Goal: Task Accomplishment & Management: Use online tool/utility

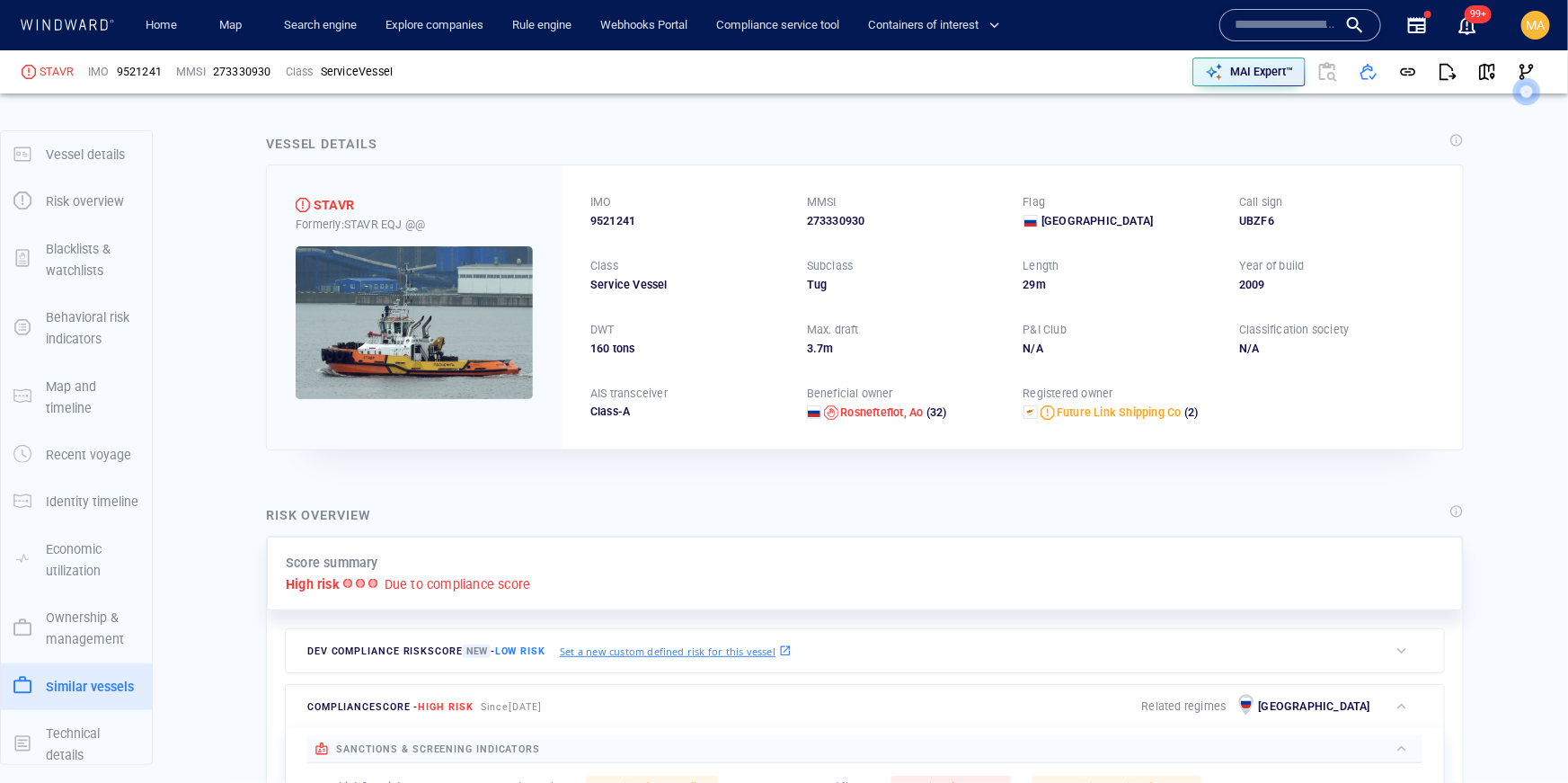
scroll to position [106, 0]
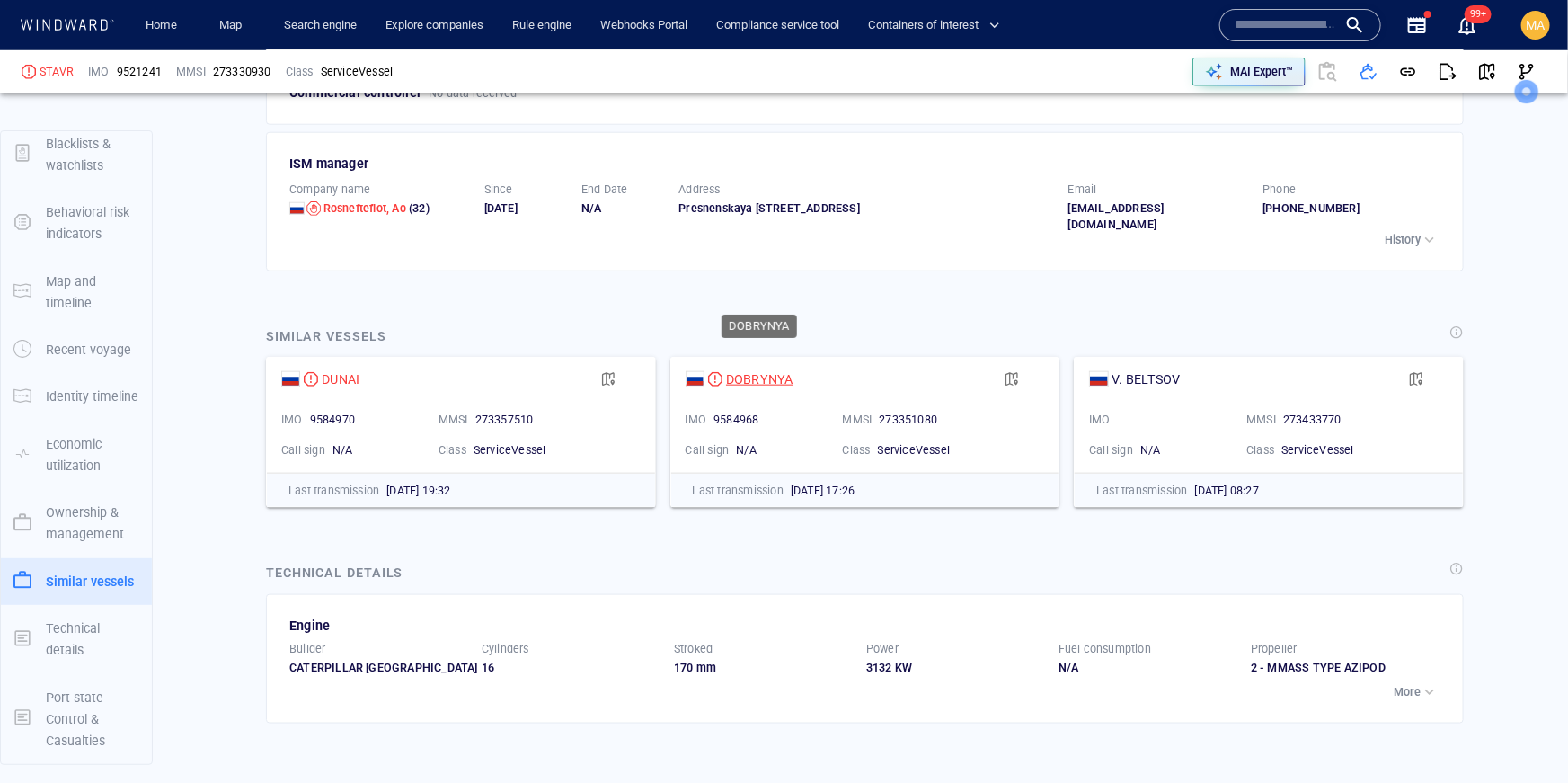
click at [753, 369] on div "DOBRYNYA" at bounding box center [760, 380] width 67 height 22
click at [1260, 77] on p "MAI Expert™" at bounding box center [1261, 72] width 63 height 16
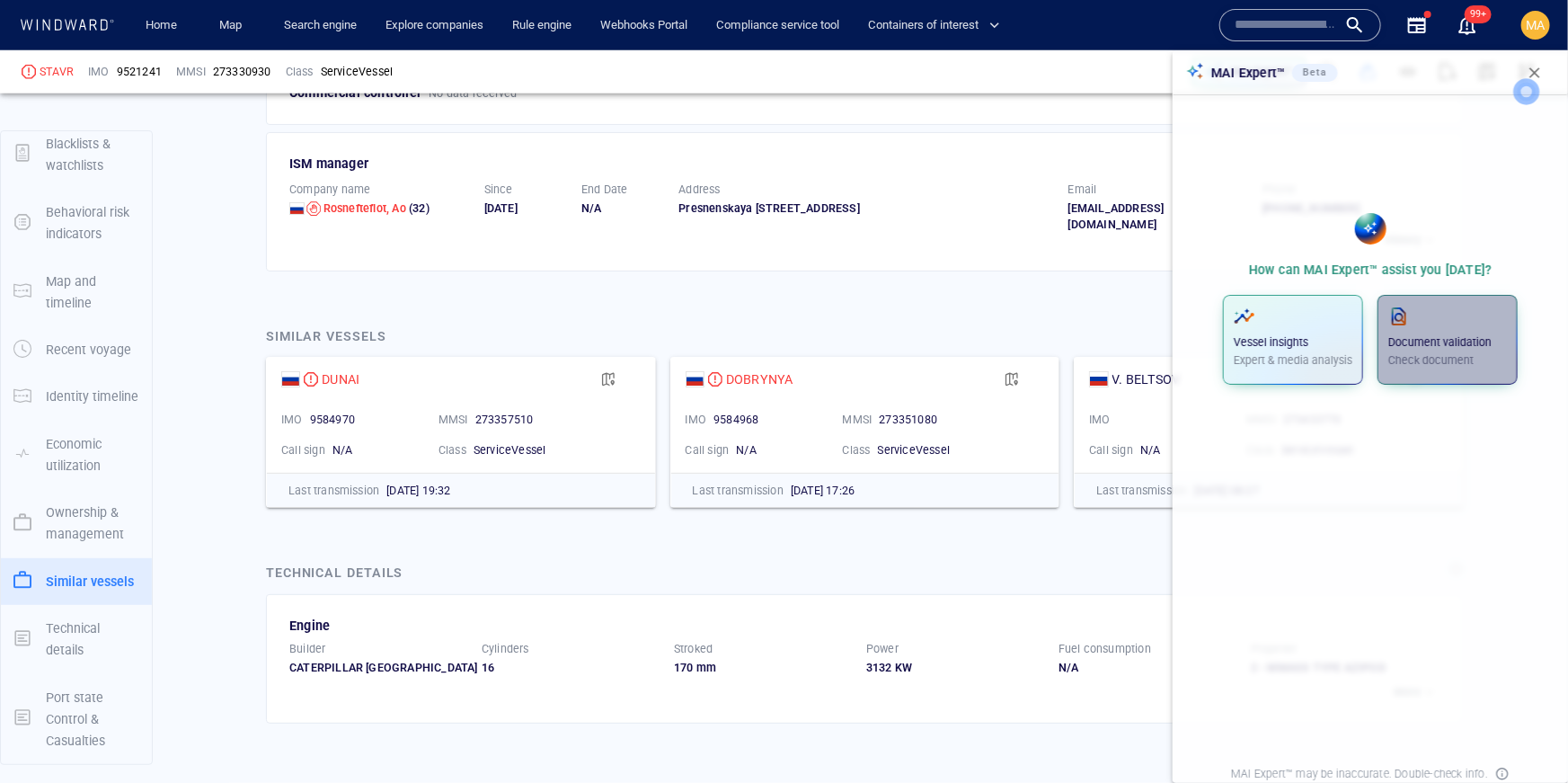
click at [1468, 356] on p "Check document" at bounding box center [1448, 360] width 118 height 16
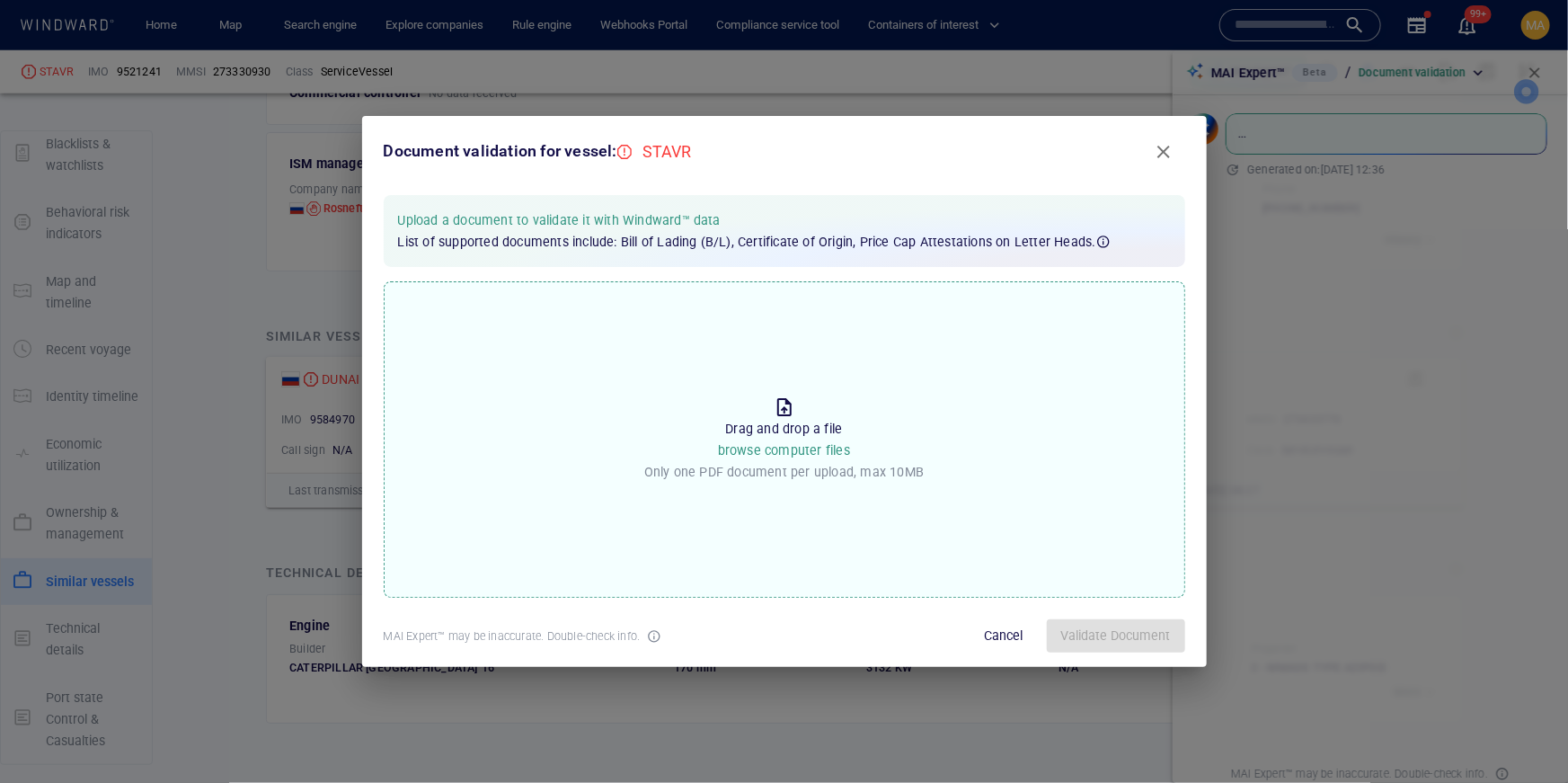
click at [775, 441] on p "Drag and drop a file browse computer files" at bounding box center [784, 440] width 132 height 44
click at [0, 0] on input "Drop the file to proceed Drag and drop a file browse computer files Only one PD…" at bounding box center [0, 0] width 0 height 0
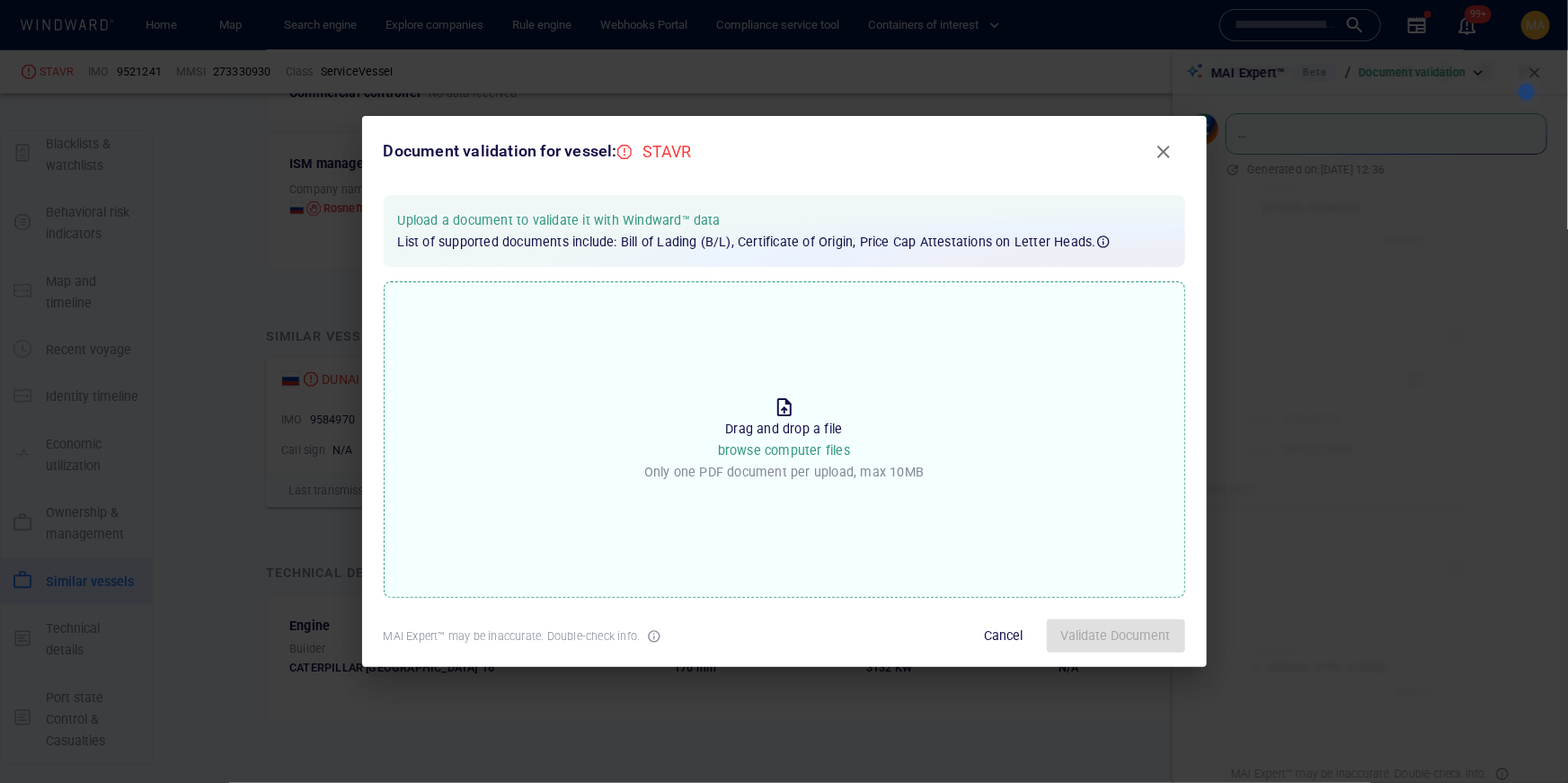
click at [1179, 154] on button "Close" at bounding box center [1164, 152] width 43 height 43
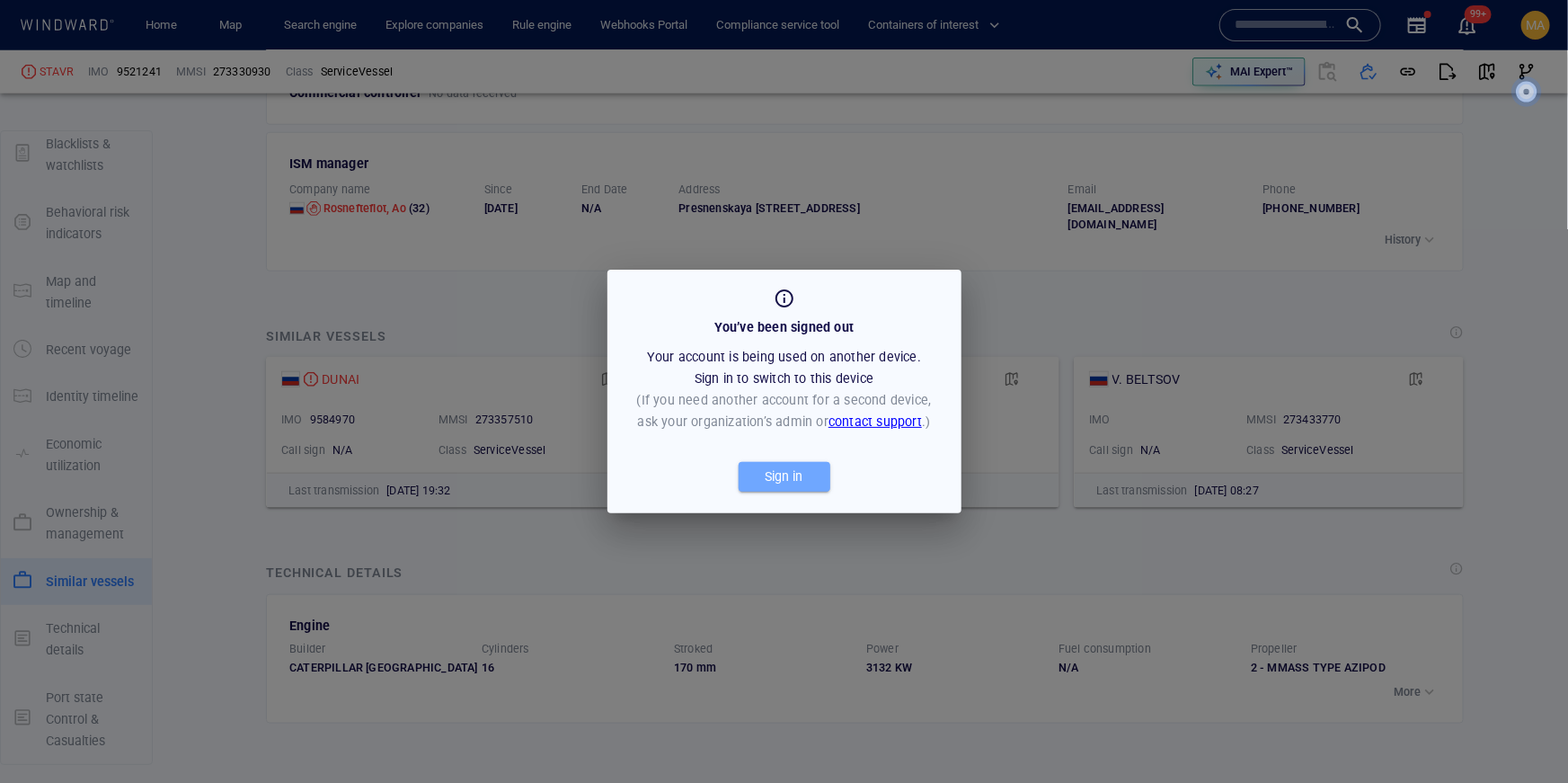
click at [805, 471] on div "Sign in" at bounding box center [784, 477] width 45 height 30
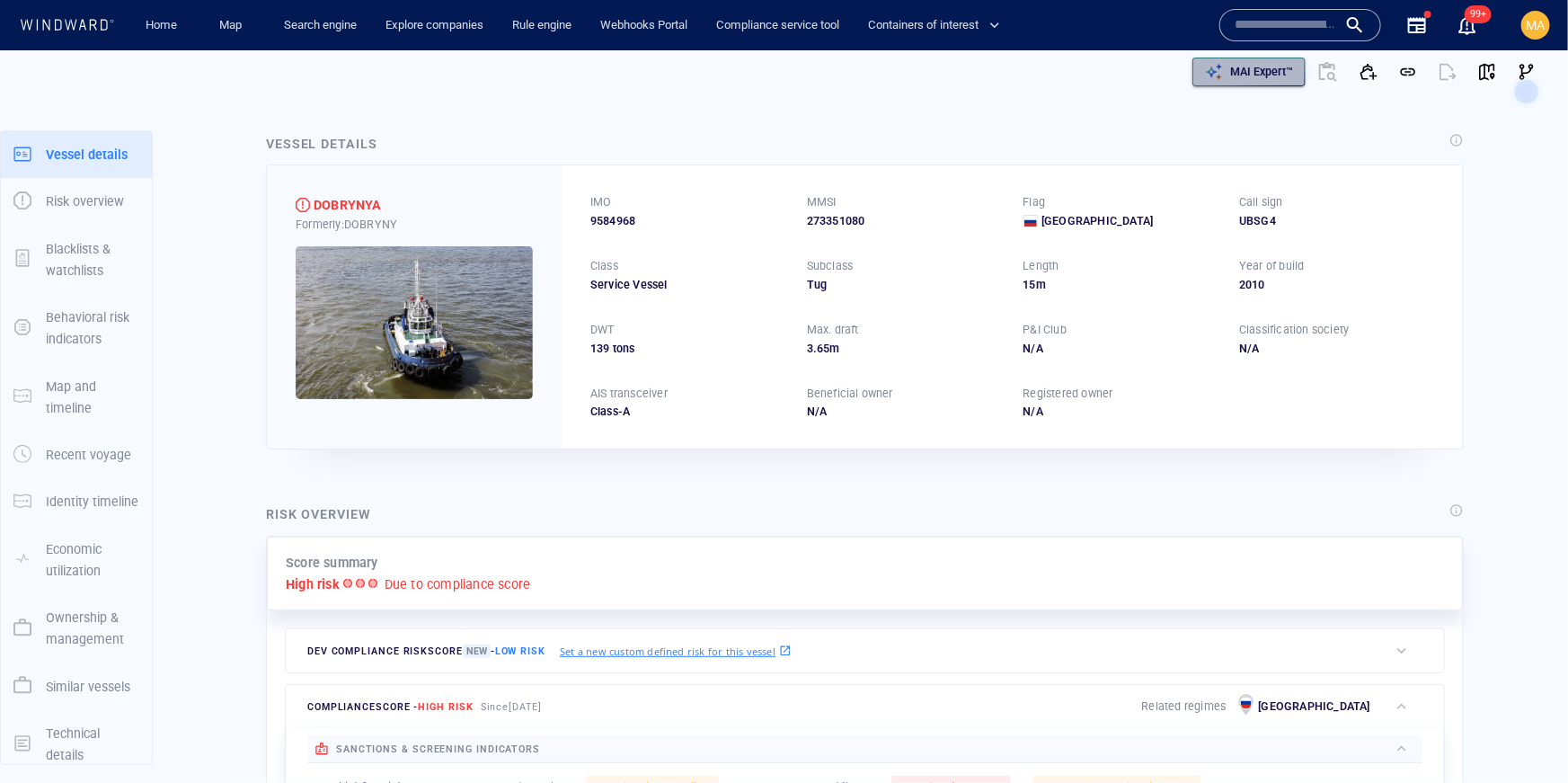
click at [1270, 78] on p "MAI Expert™" at bounding box center [1261, 72] width 63 height 16
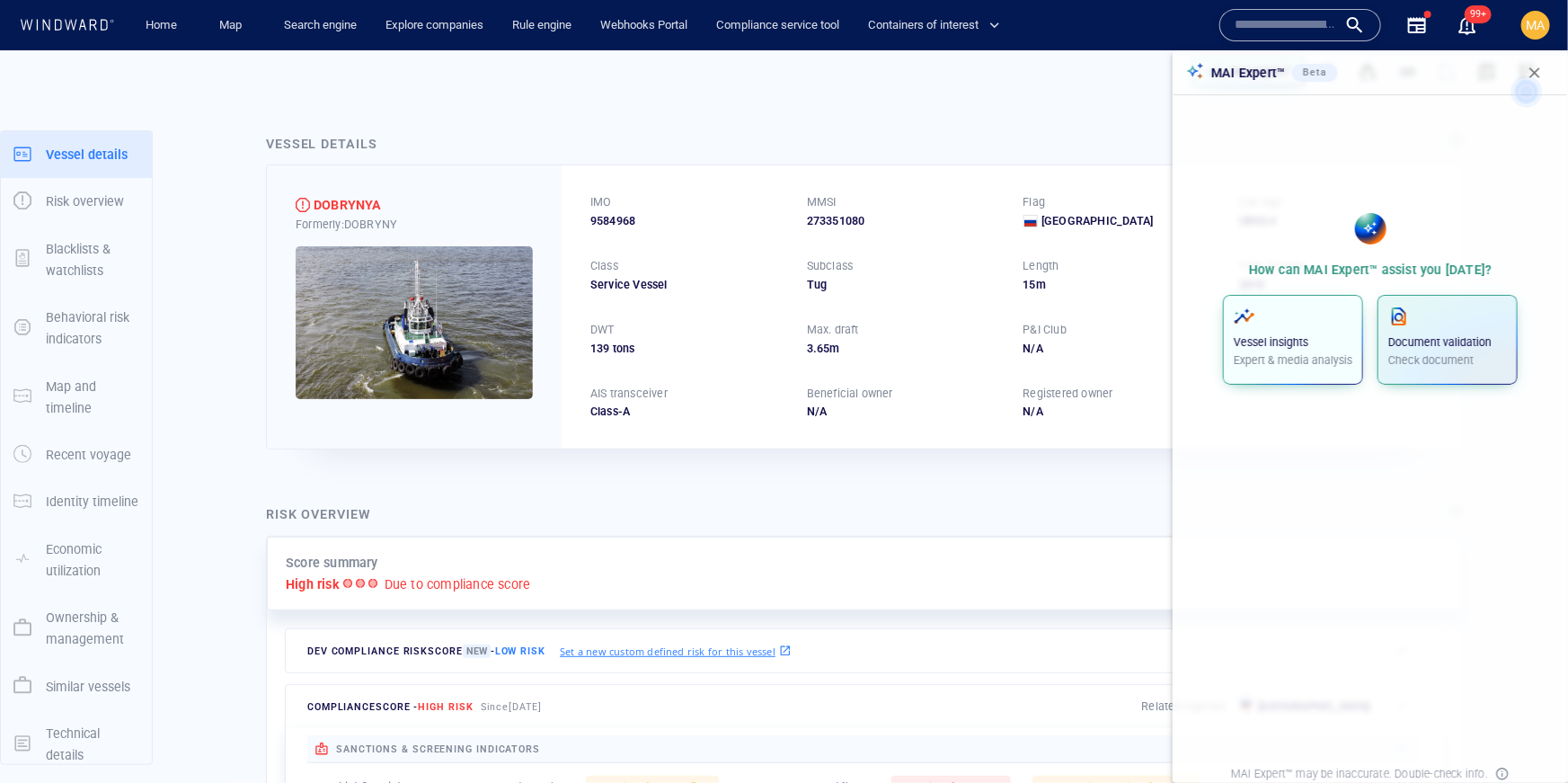
click at [1325, 359] on p "Expert & media analysis" at bounding box center [1293, 360] width 118 height 16
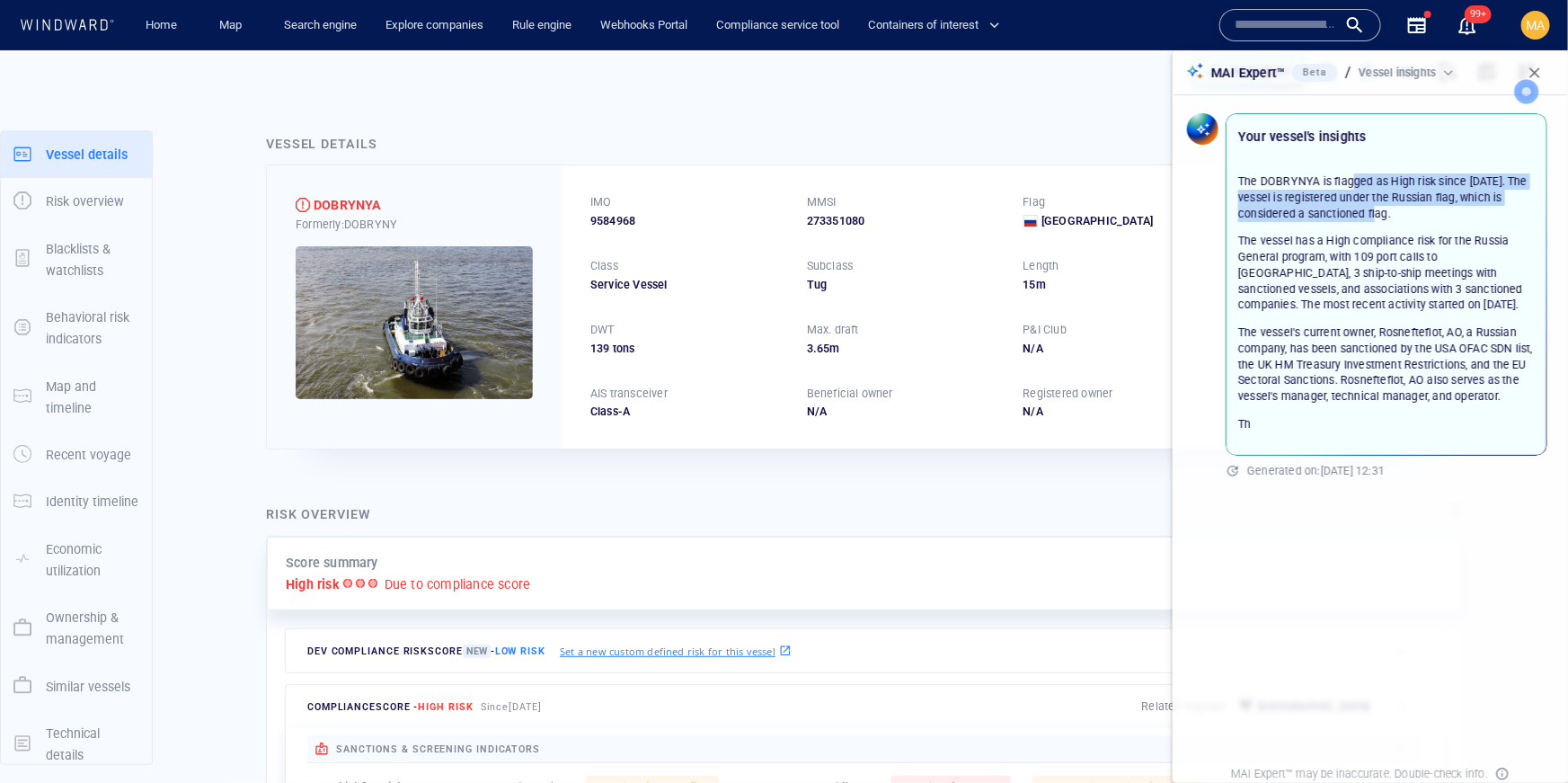
drag, startPoint x: 1356, startPoint y: 179, endPoint x: 1358, endPoint y: 219, distance: 40.0
click at [1358, 219] on p "The DOBRYNYA is flagged as High risk since September 16, 2023. The vessel is re…" at bounding box center [1386, 197] width 297 height 48
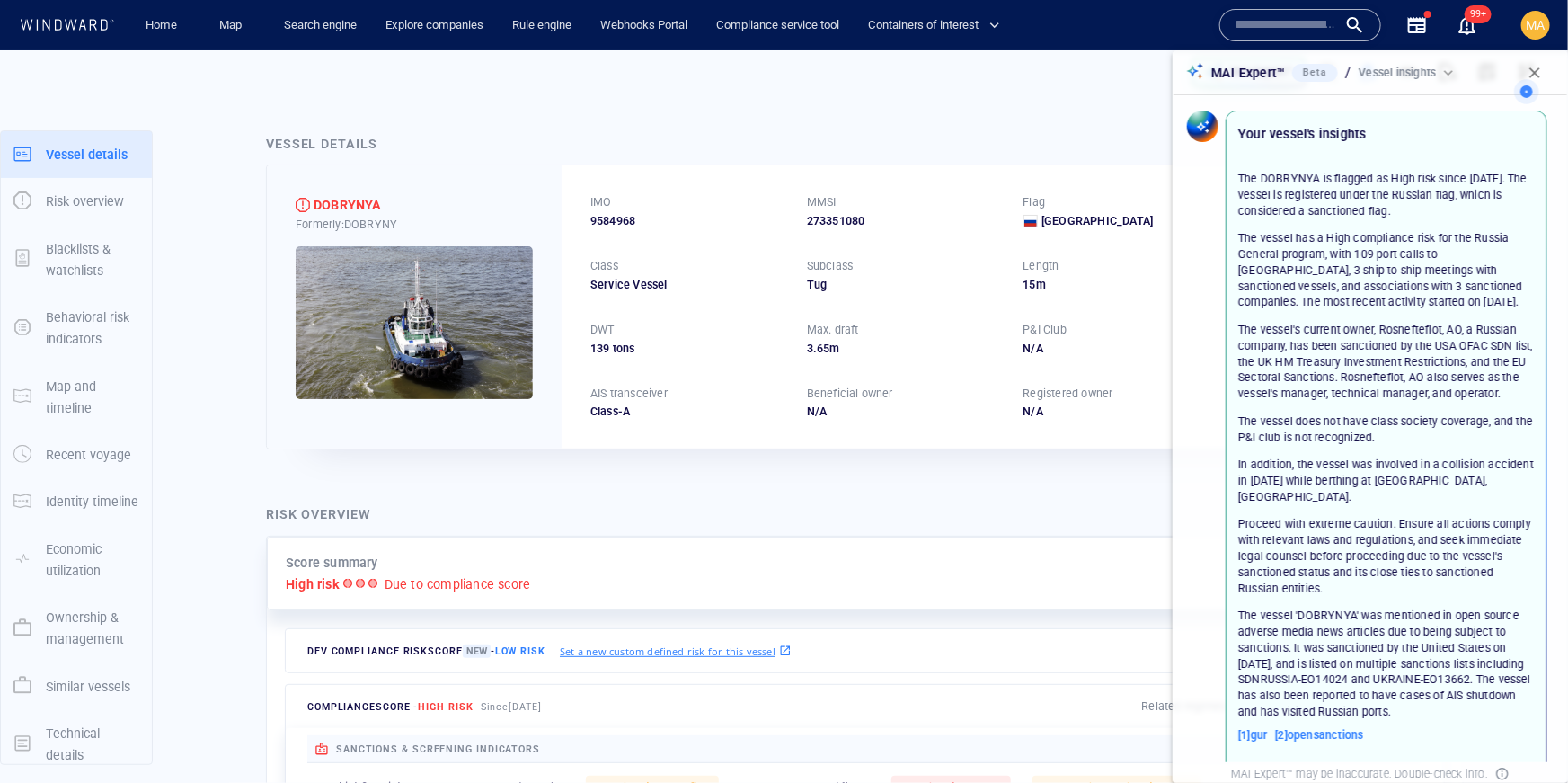
scroll to position [166, 0]
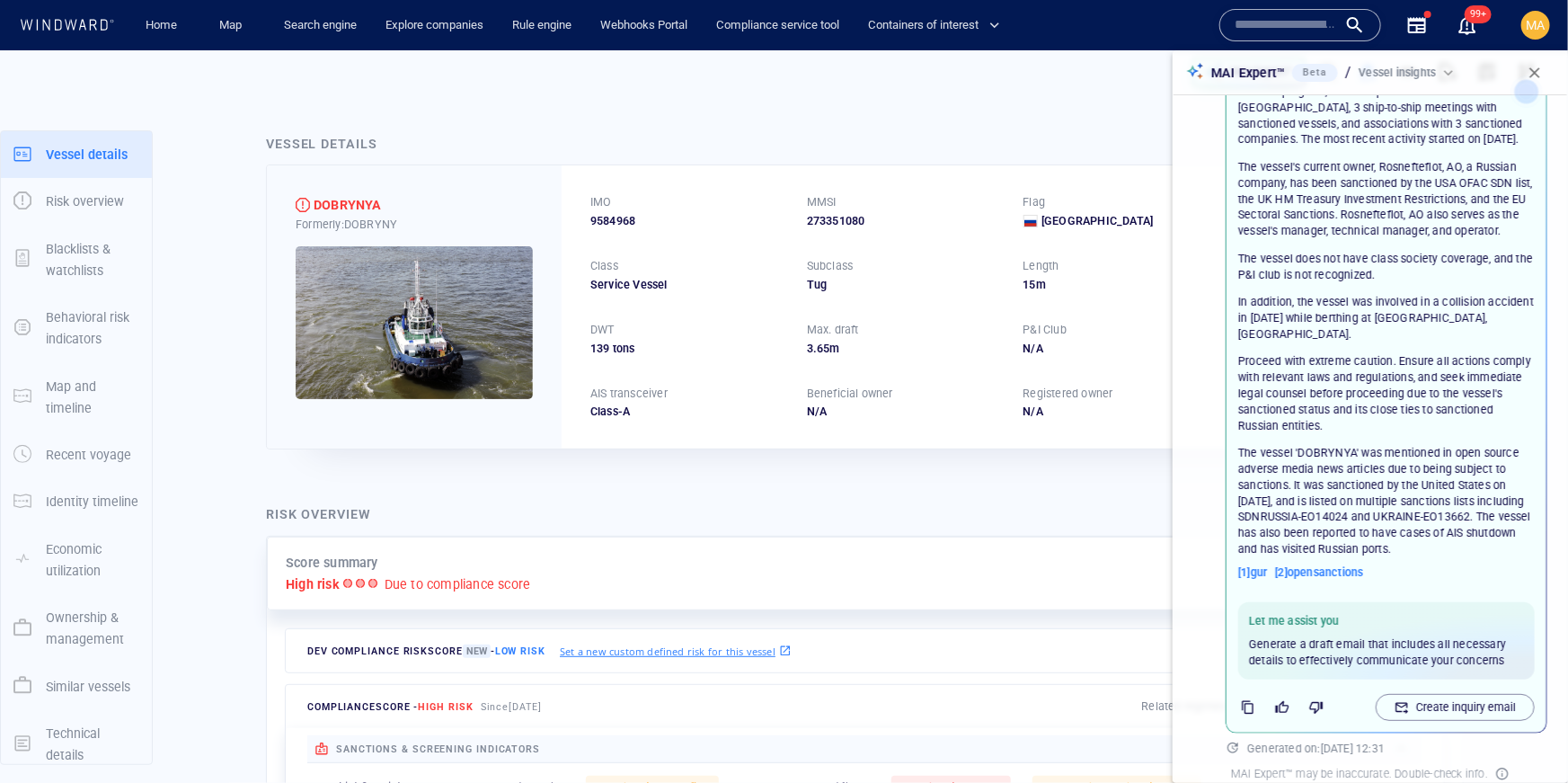
click at [1346, 249] on div "The DOBRYNYA is flagged as High risk since September 16, 2023. The vessel is re…" at bounding box center [1386, 221] width 297 height 426
click at [1262, 565] on span "[ 1 ] gur" at bounding box center [1253, 573] width 30 height 16
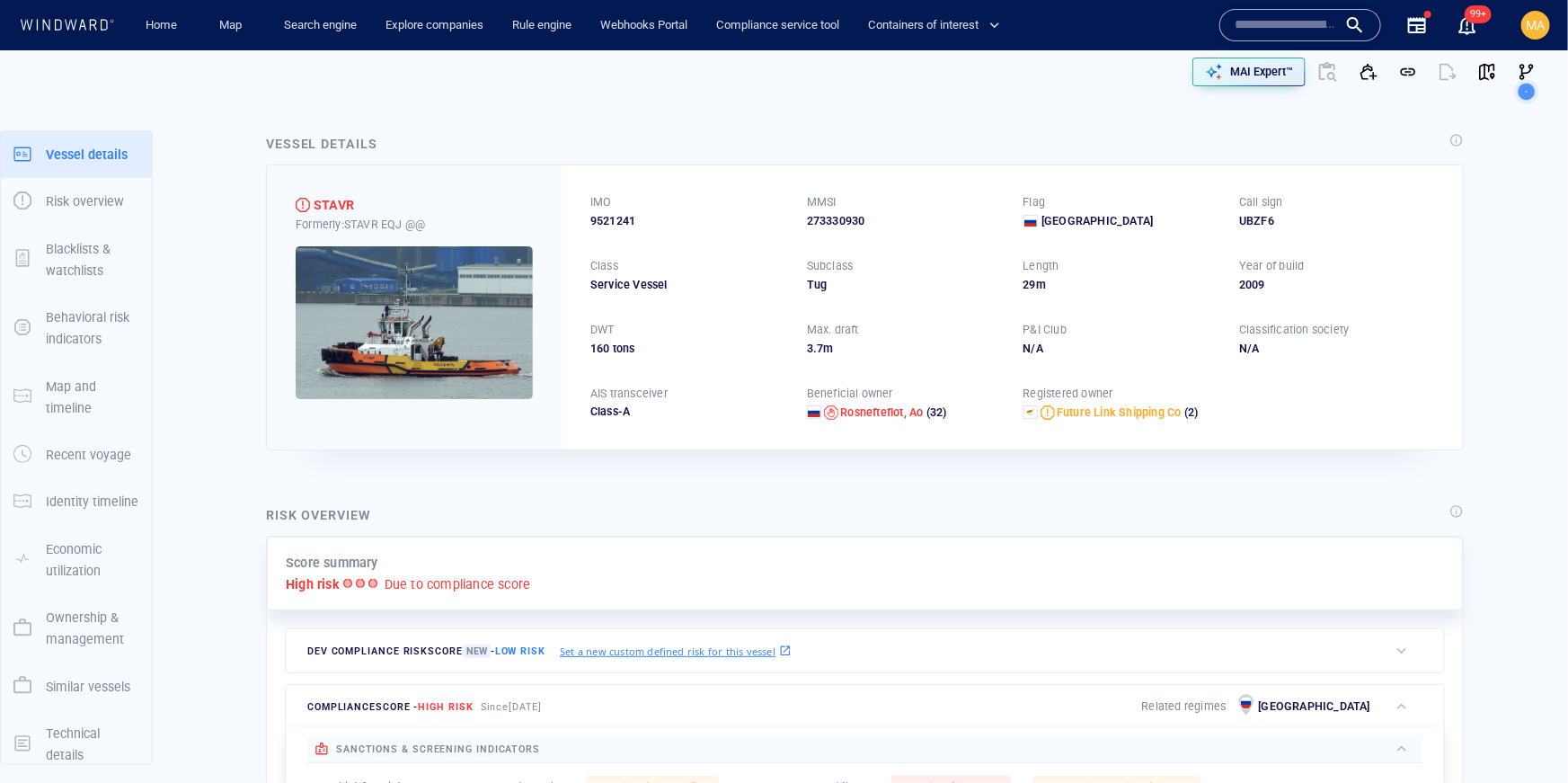
click at [1266, 36] on input "text" at bounding box center [1286, 25] width 102 height 27
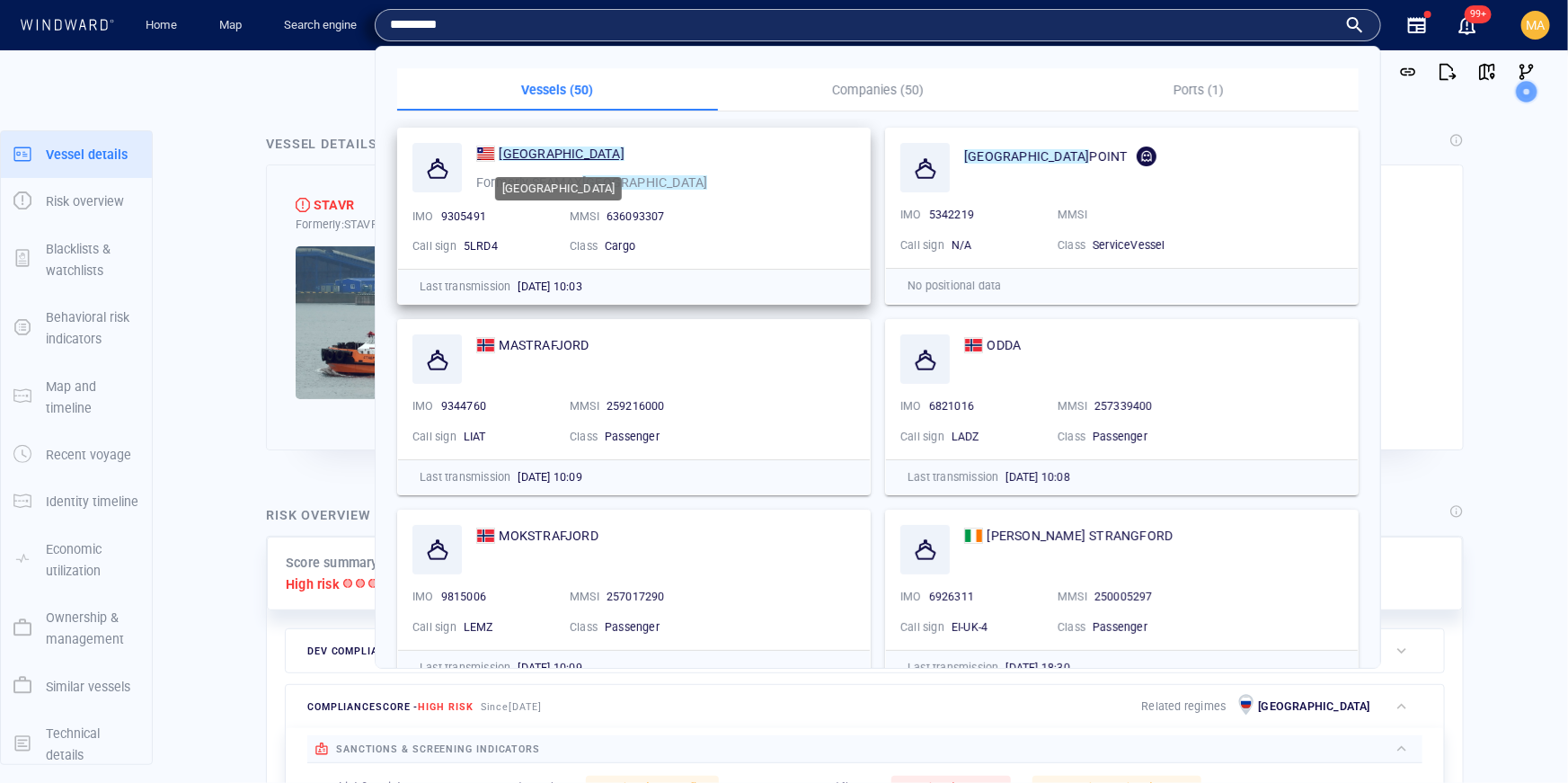
type input "*********"
click at [548, 157] on mark "STRATFORD" at bounding box center [561, 154] width 125 height 15
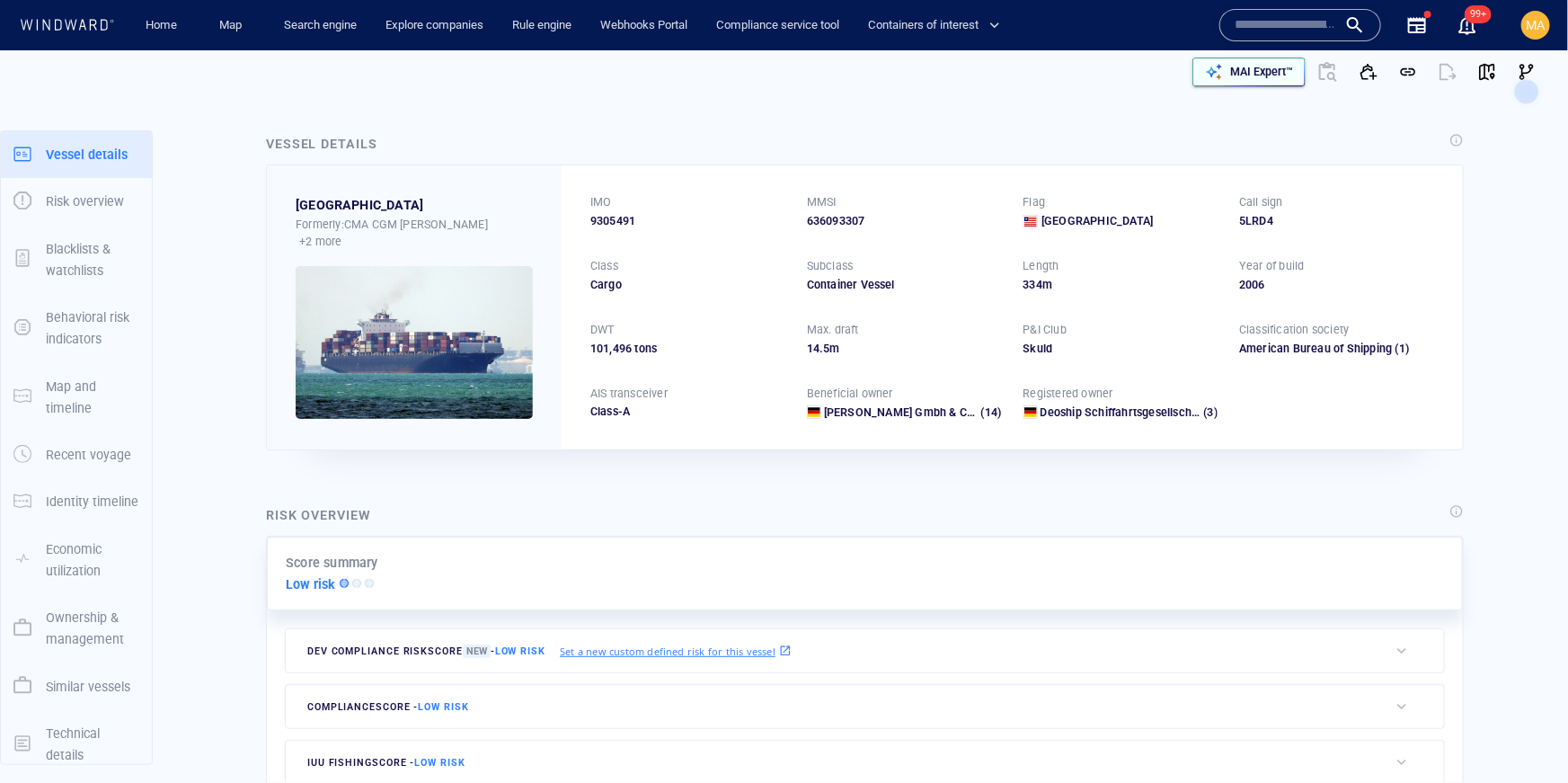
click at [1234, 83] on div "MAI Expert™" at bounding box center [1261, 72] width 70 height 24
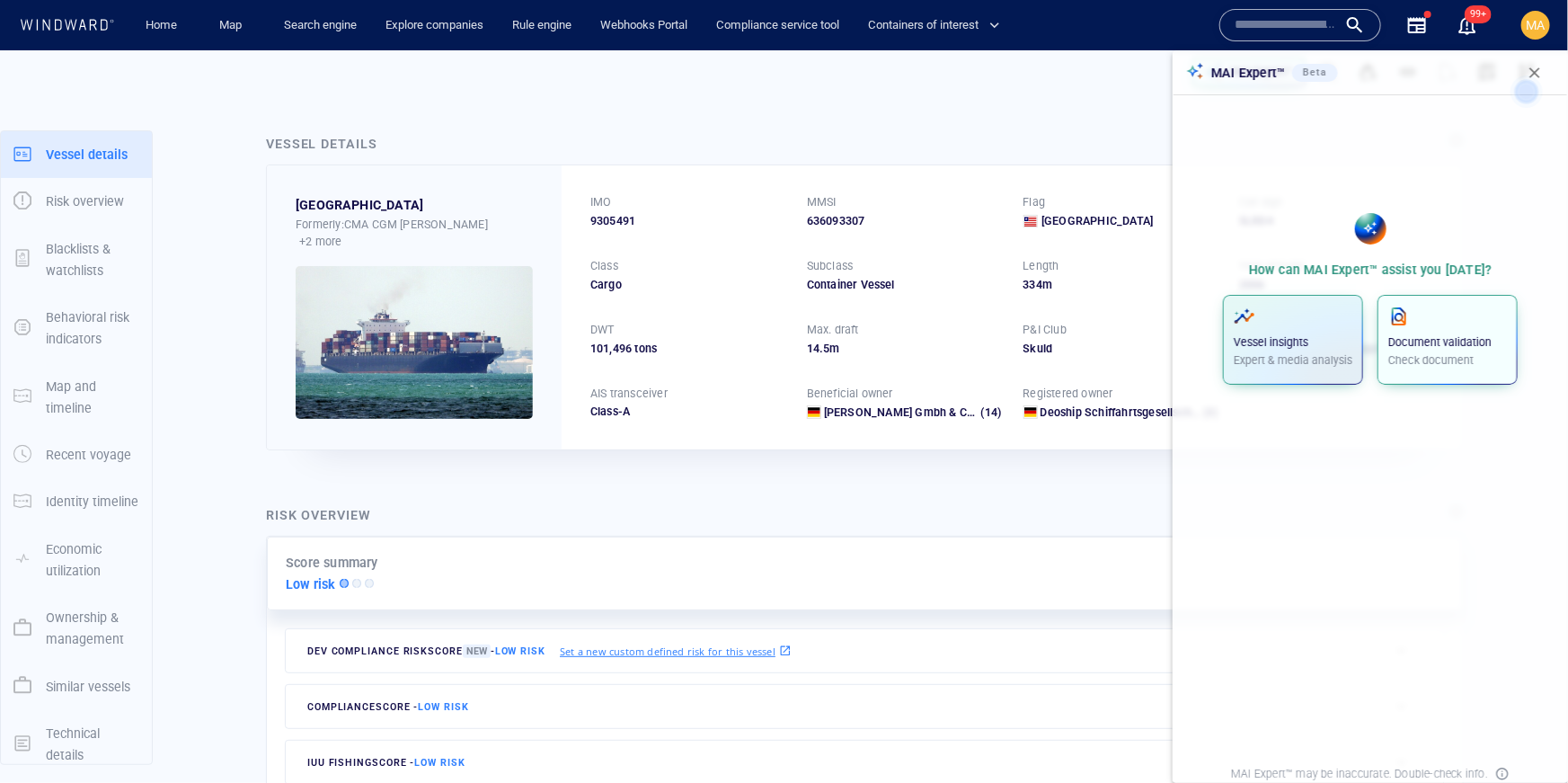
click at [1447, 331] on div "Document validation Check document" at bounding box center [1448, 337] width 118 height 63
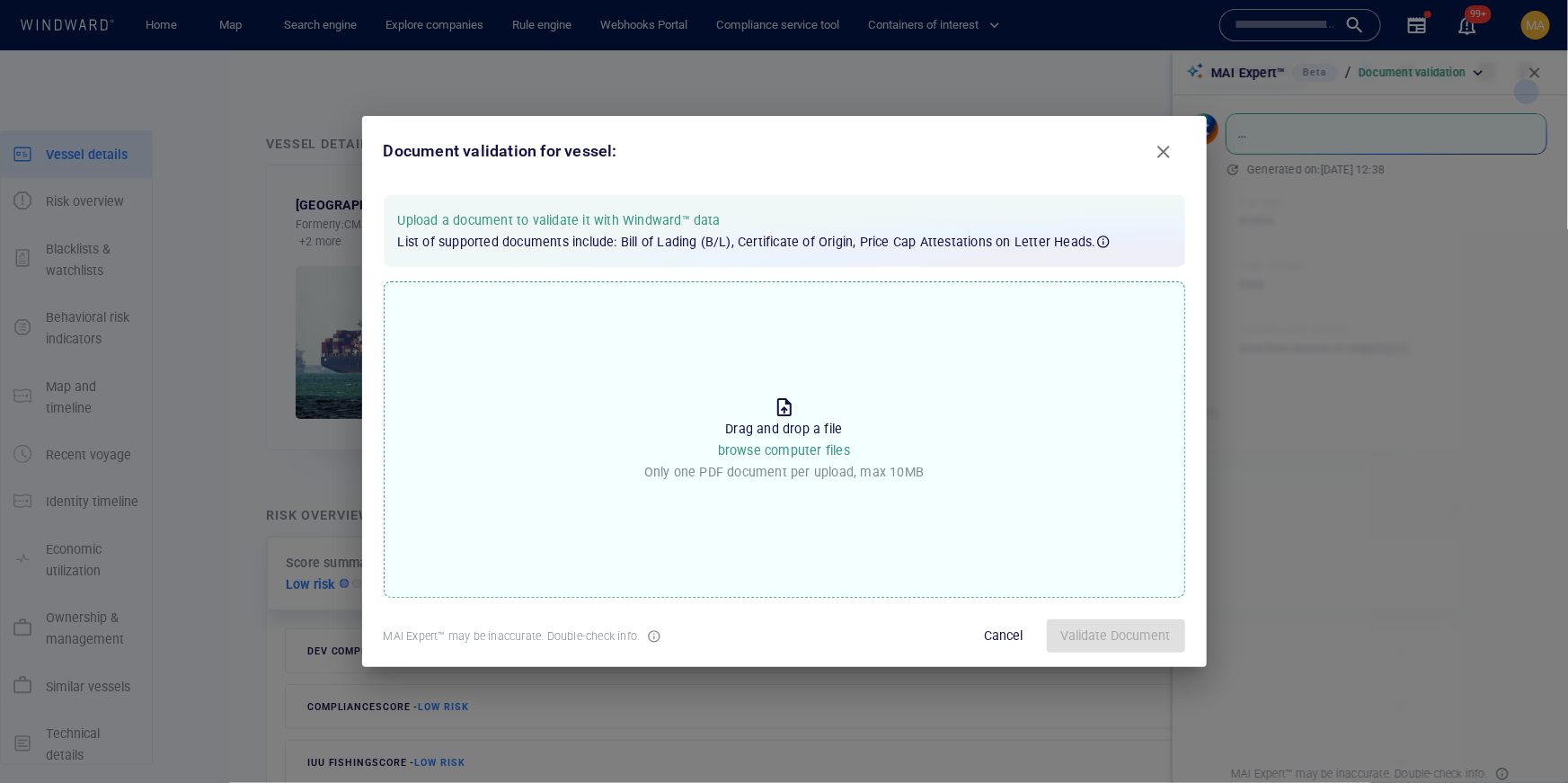
click at [777, 453] on span "browse computer files" at bounding box center [784, 451] width 132 height 15
click at [0, 0] on input "Drop the file to proceed Drag and drop a file browse computer files Only one PD…" at bounding box center [0, 0] width 0 height 0
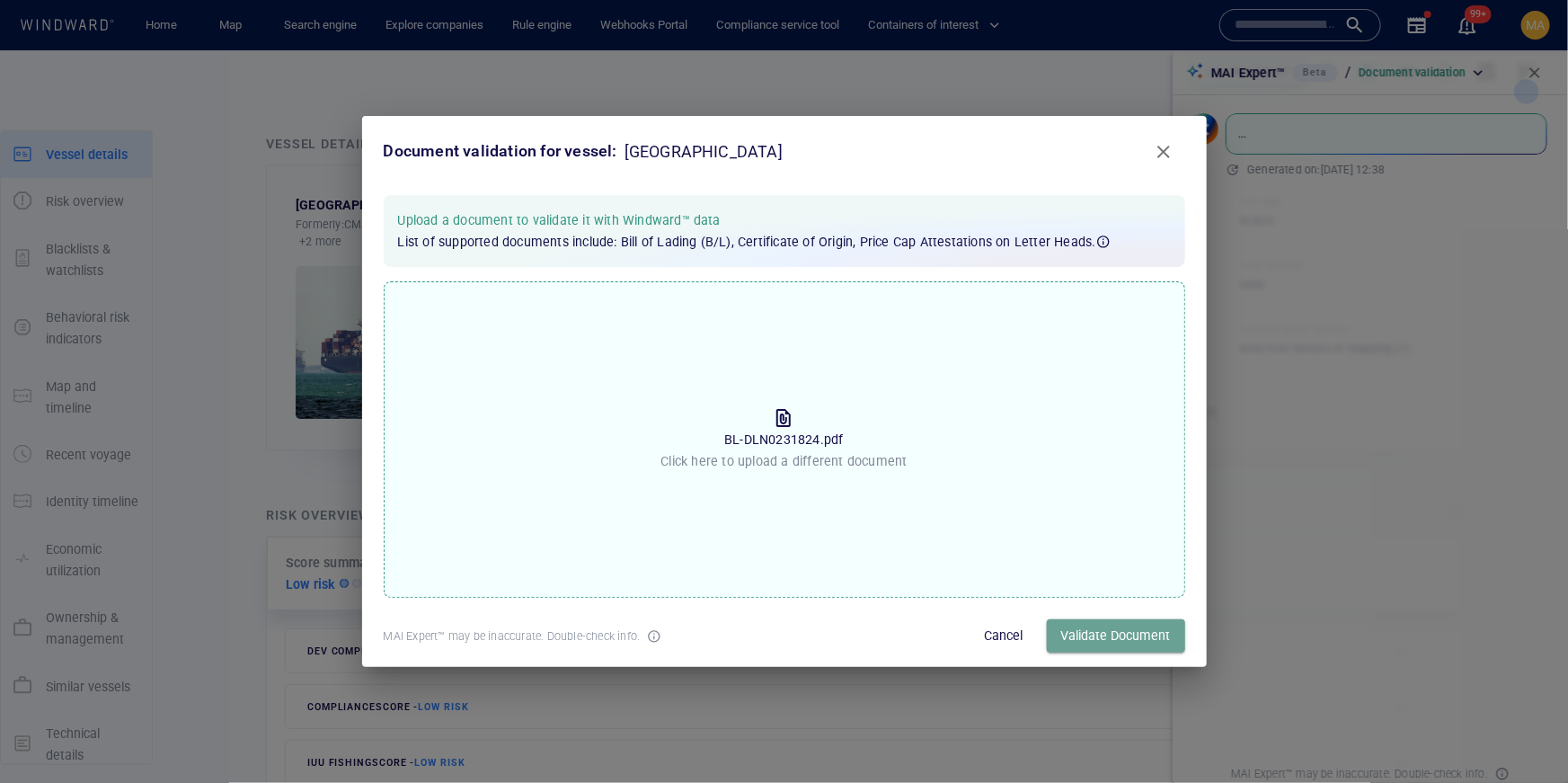
click at [1149, 639] on span "Validate Document" at bounding box center [1116, 636] width 109 height 23
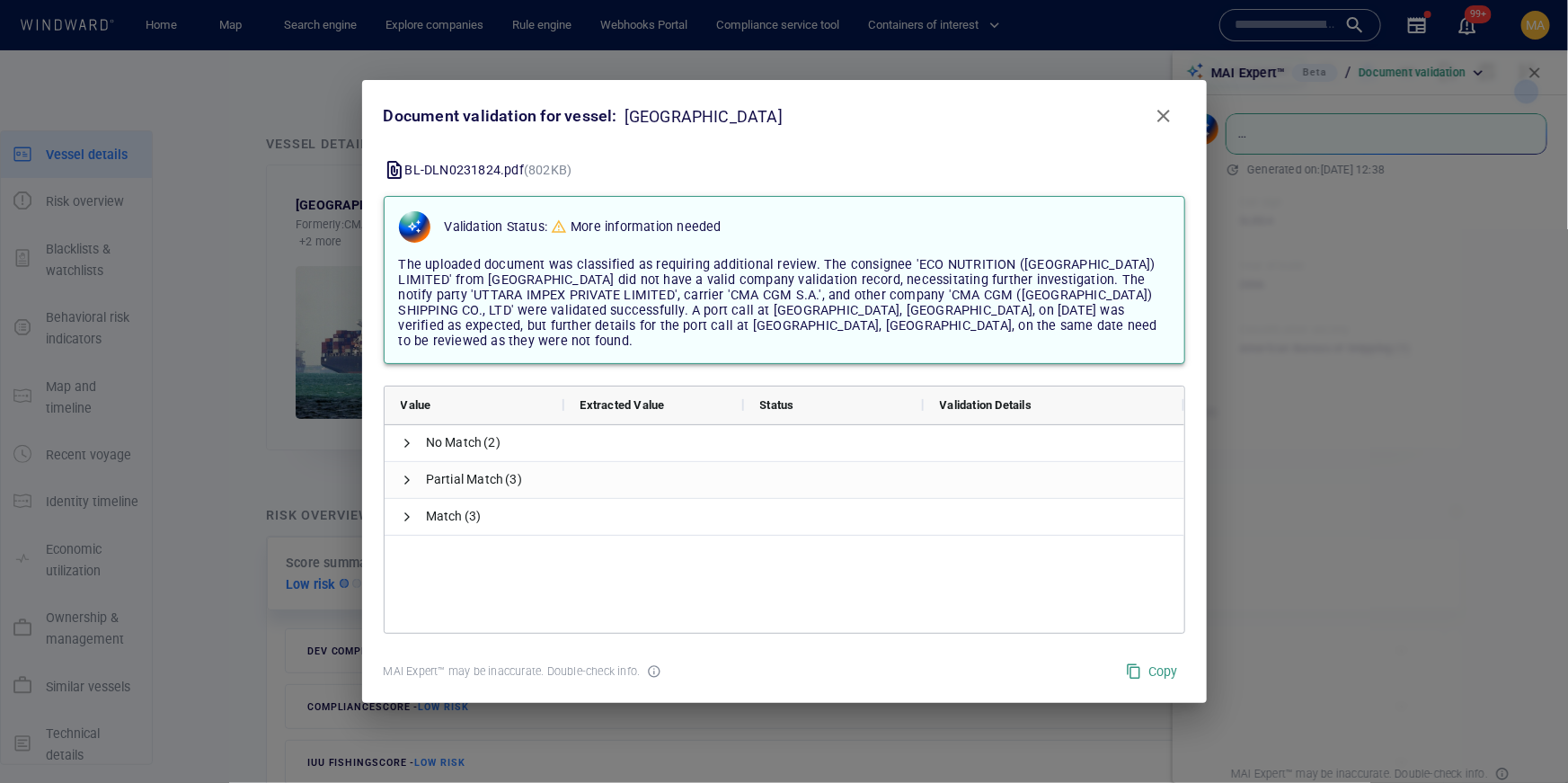
click at [686, 302] on span "The uploaded document was classified as requiring additional review. The consig…" at bounding box center [779, 303] width 759 height 92
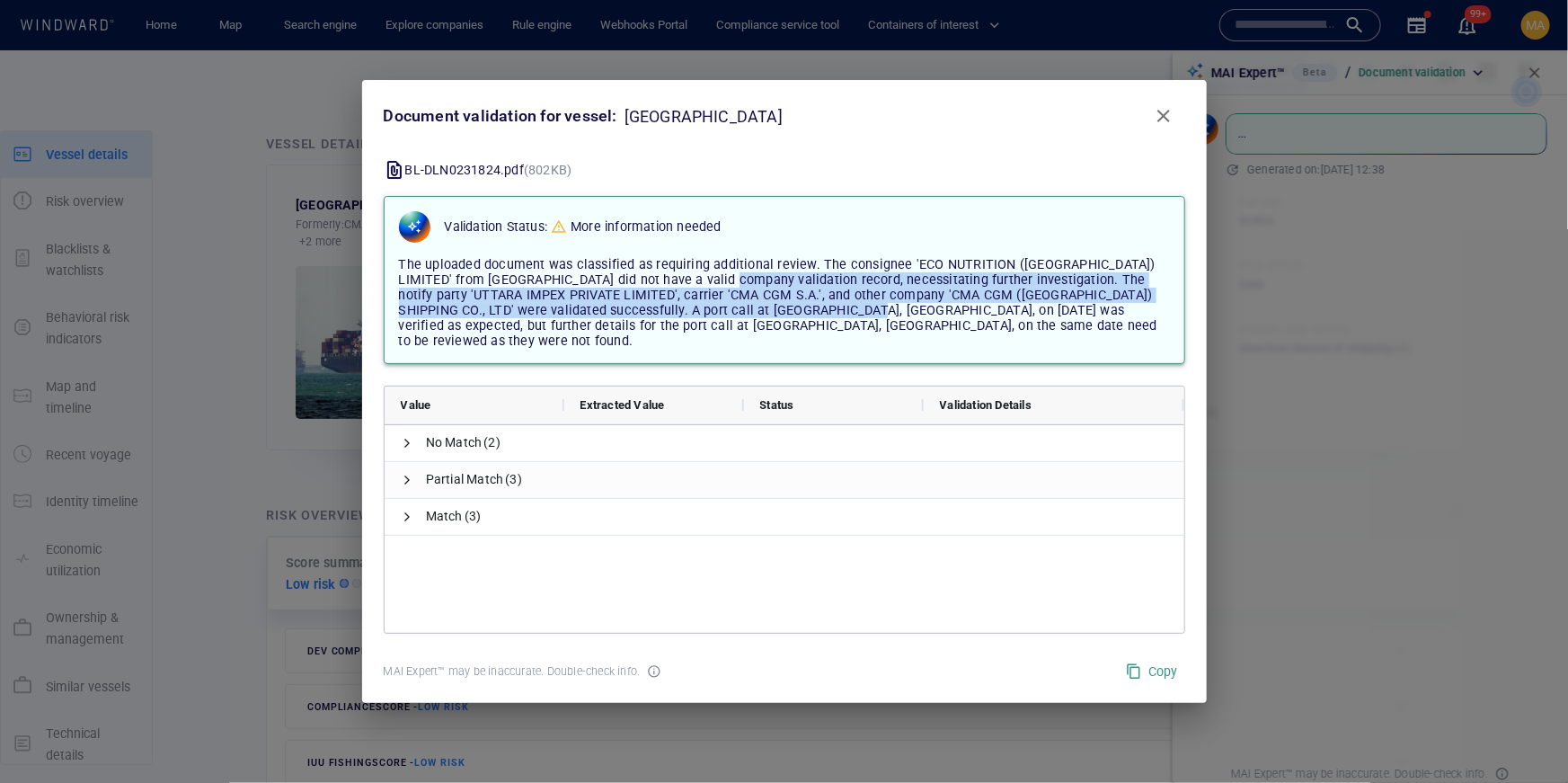
drag, startPoint x: 713, startPoint y: 280, endPoint x: 845, endPoint y: 309, distance: 135.1
click at [847, 309] on span "The uploaded document was classified as requiring additional review. The consig…" at bounding box center [779, 303] width 759 height 92
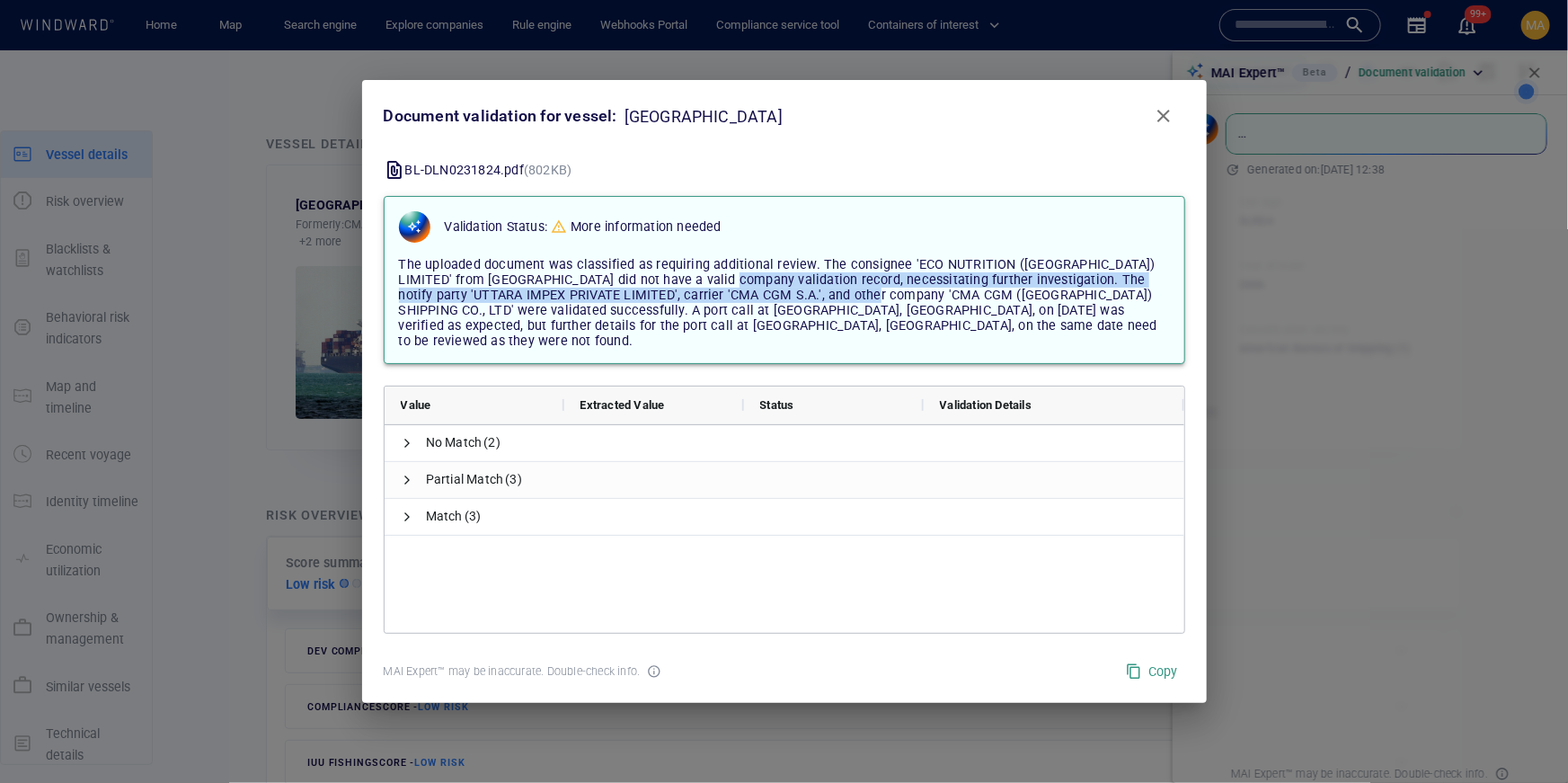
click at [845, 309] on span "The uploaded document was classified as requiring additional review. The consig…" at bounding box center [779, 303] width 759 height 92
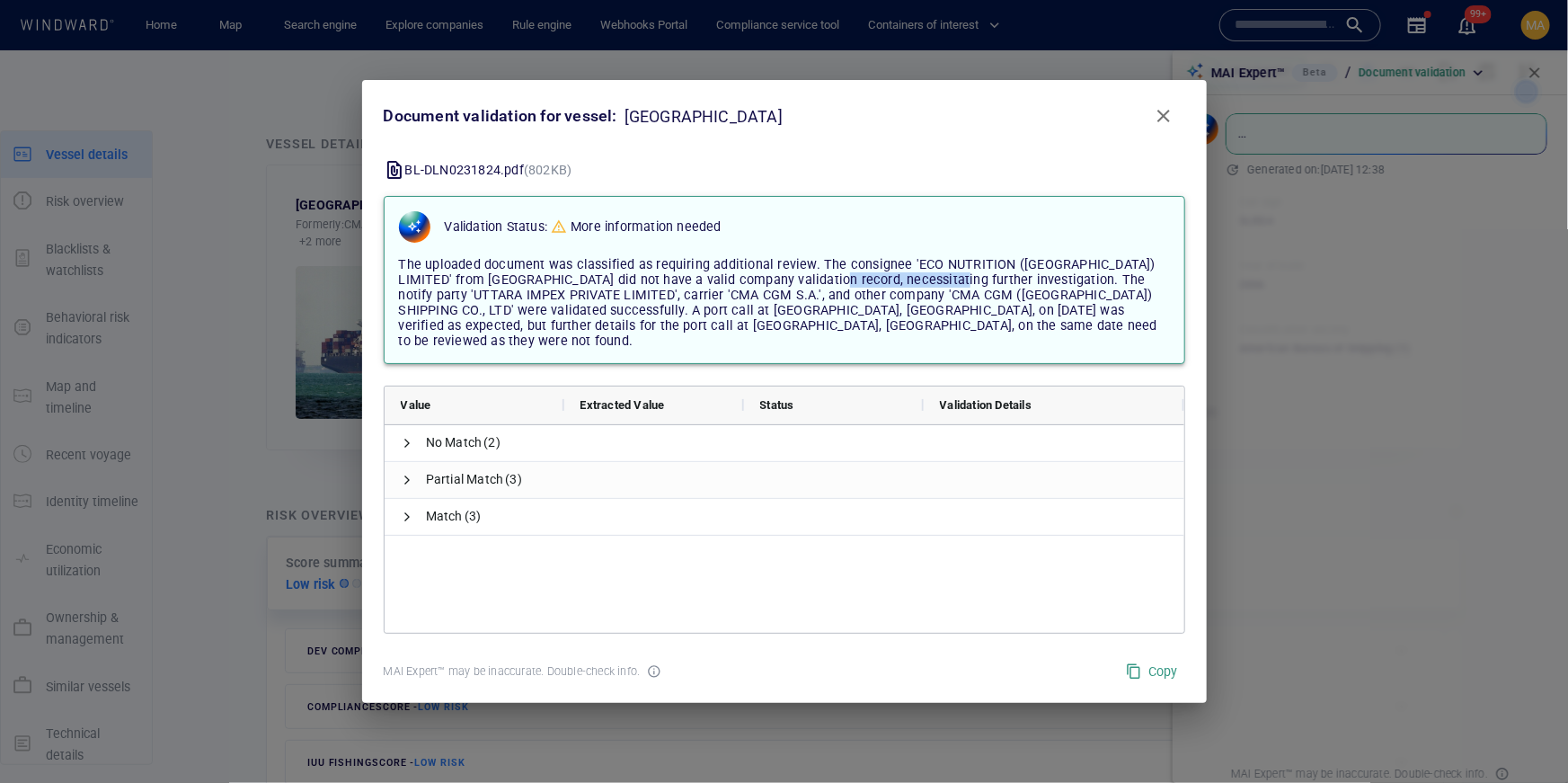
drag, startPoint x: 812, startPoint y: 280, endPoint x: 924, endPoint y: 282, distance: 112.0
click at [924, 282] on span "The uploaded document was classified as requiring additional review. The consig…" at bounding box center [779, 303] width 759 height 92
click at [618, 317] on span "The uploaded document was classified as requiring additional review. The consig…" at bounding box center [779, 303] width 759 height 92
click at [624, 322] on span "The uploaded document was classified as requiring additional review. The consig…" at bounding box center [779, 303] width 759 height 92
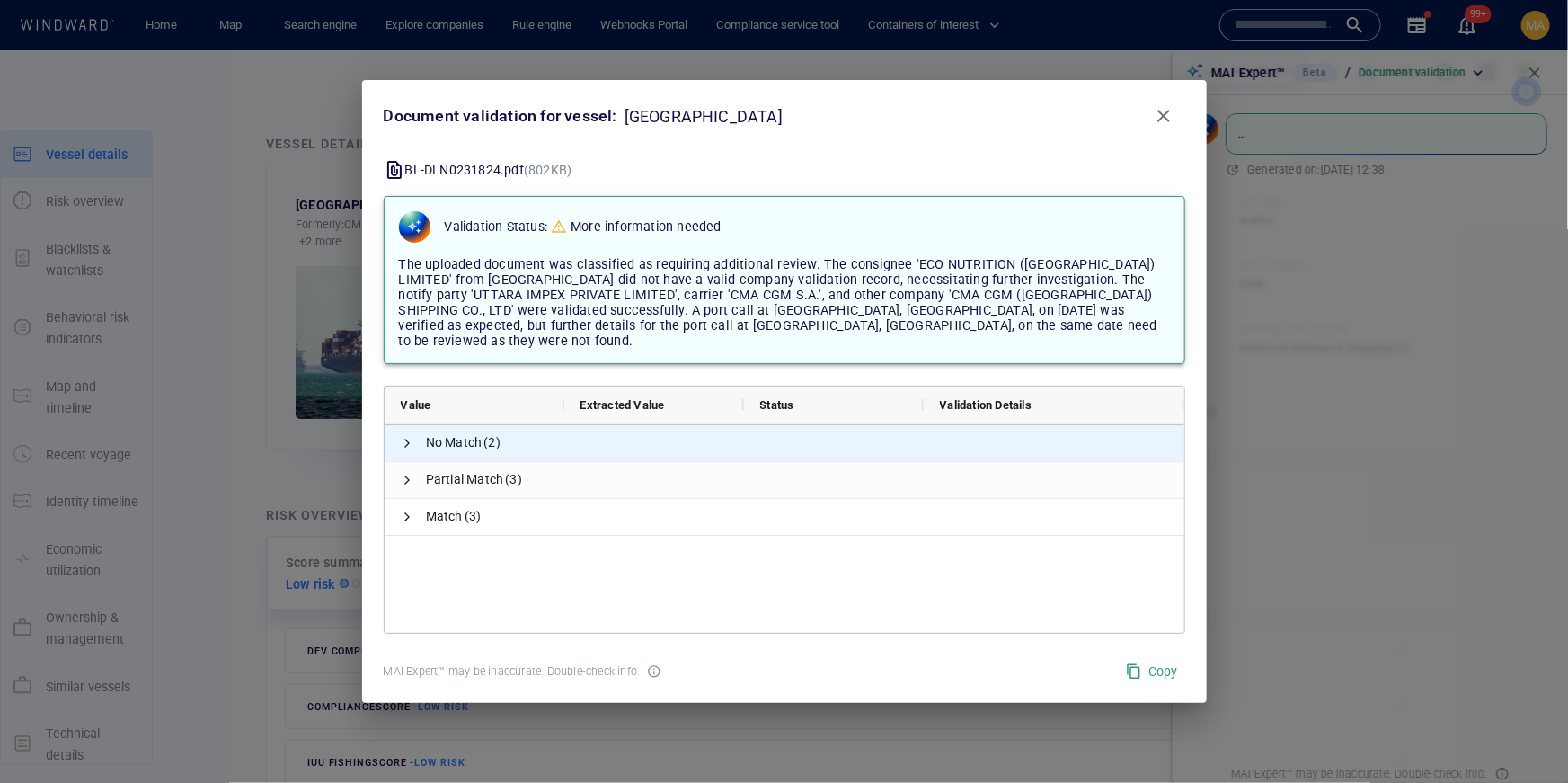
click at [477, 436] on span "No Match" at bounding box center [453, 442] width 56 height 36
click at [401, 436] on span at bounding box center [408, 443] width 15 height 15
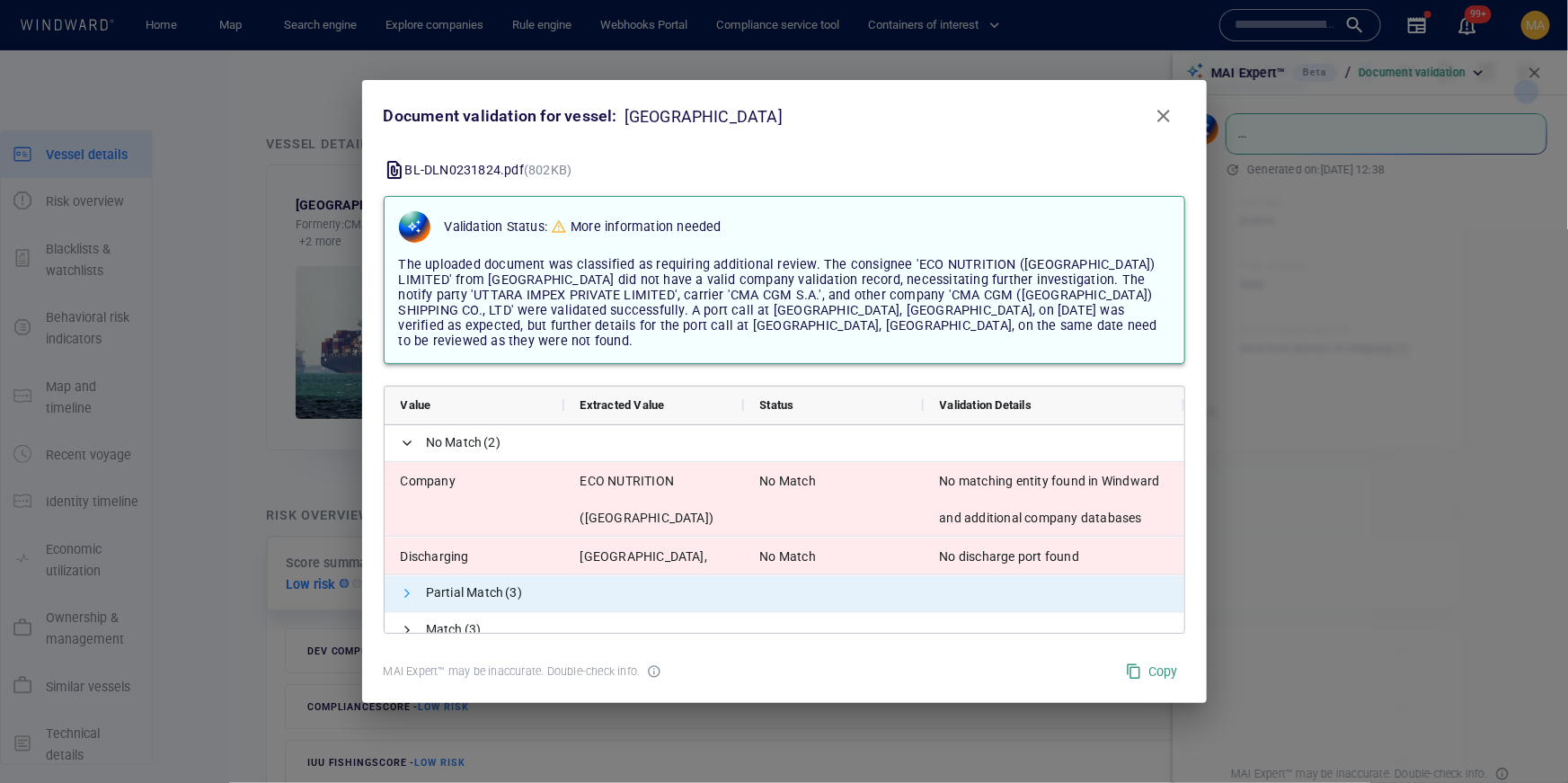
click at [402, 587] on span at bounding box center [408, 593] width 15 height 15
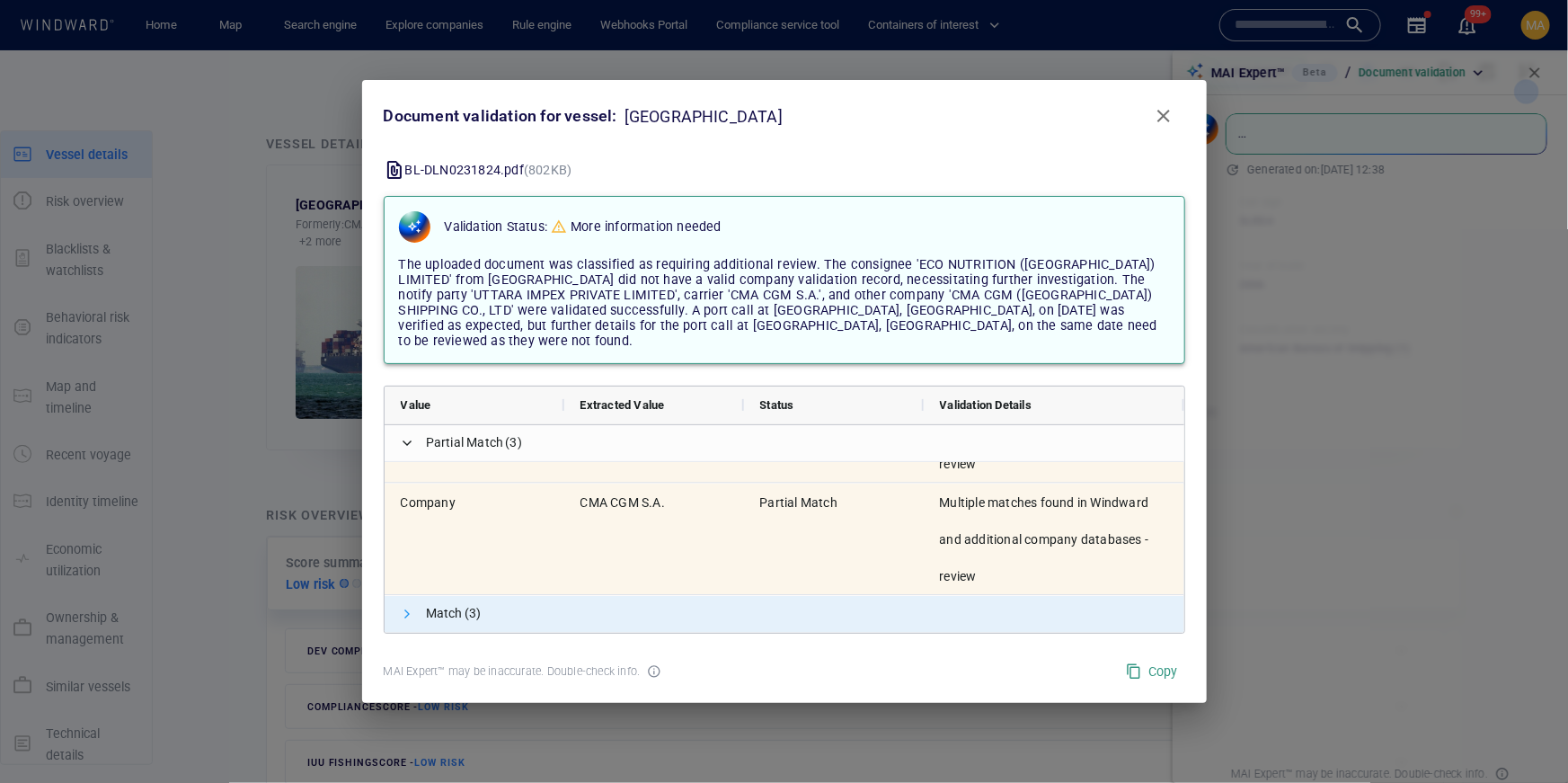
click at [405, 606] on span at bounding box center [408, 613] width 15 height 15
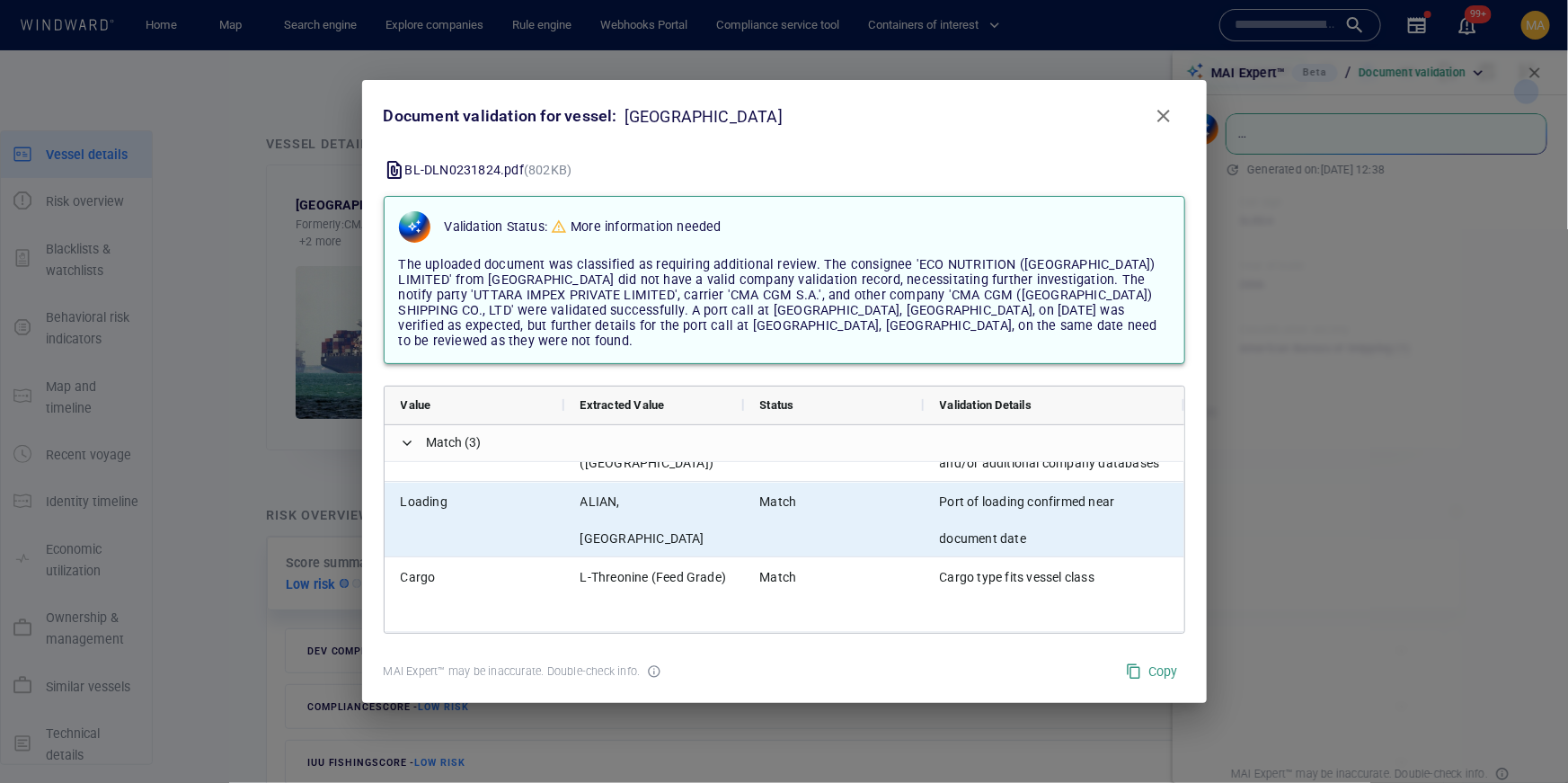
click at [1029, 494] on span "Port of loading confirmed near document date" at bounding box center [1055, 521] width 229 height 74
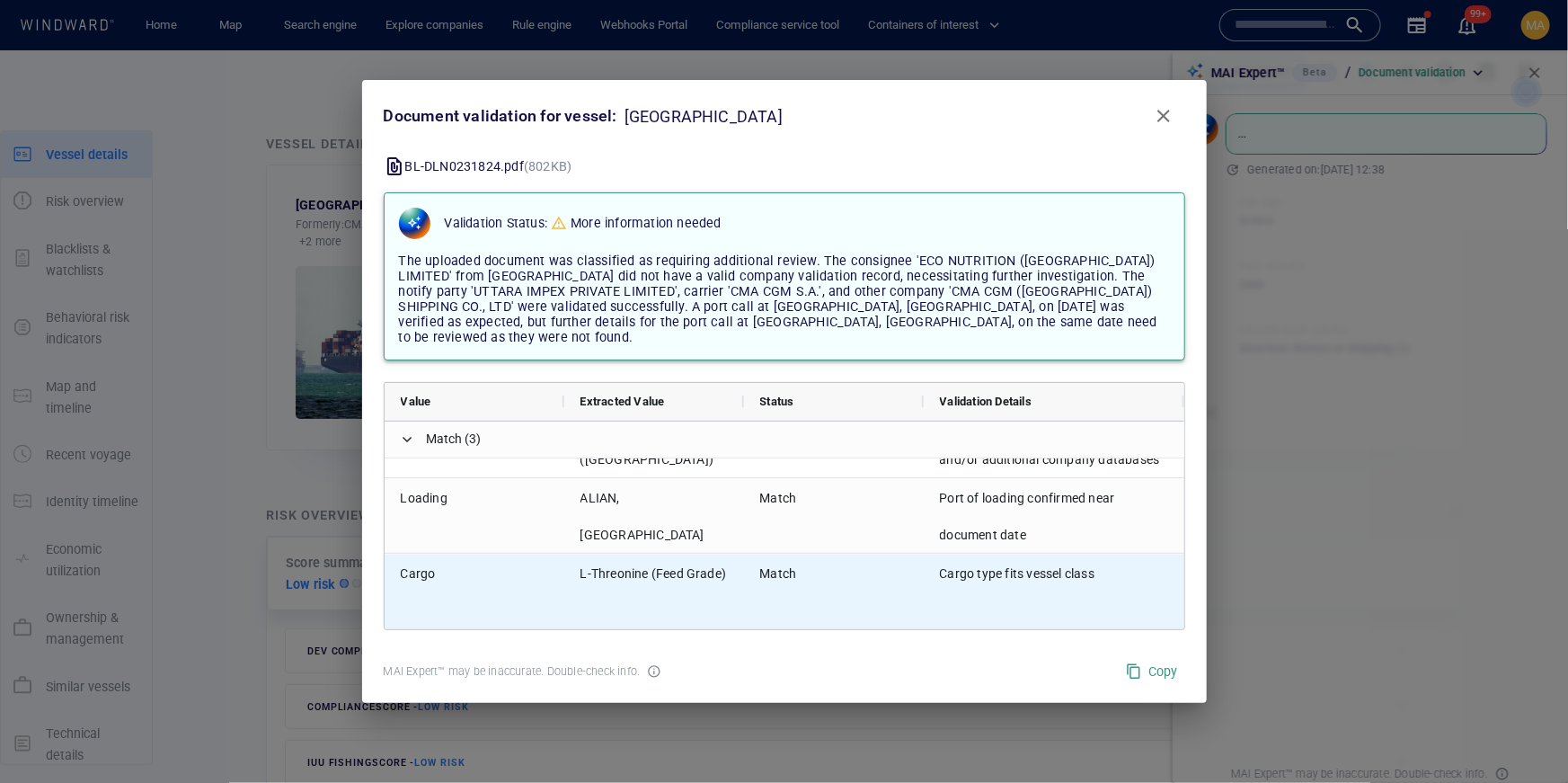
click at [992, 564] on span "Cargo type fits vessel class" at bounding box center [1055, 573] width 229 height 36
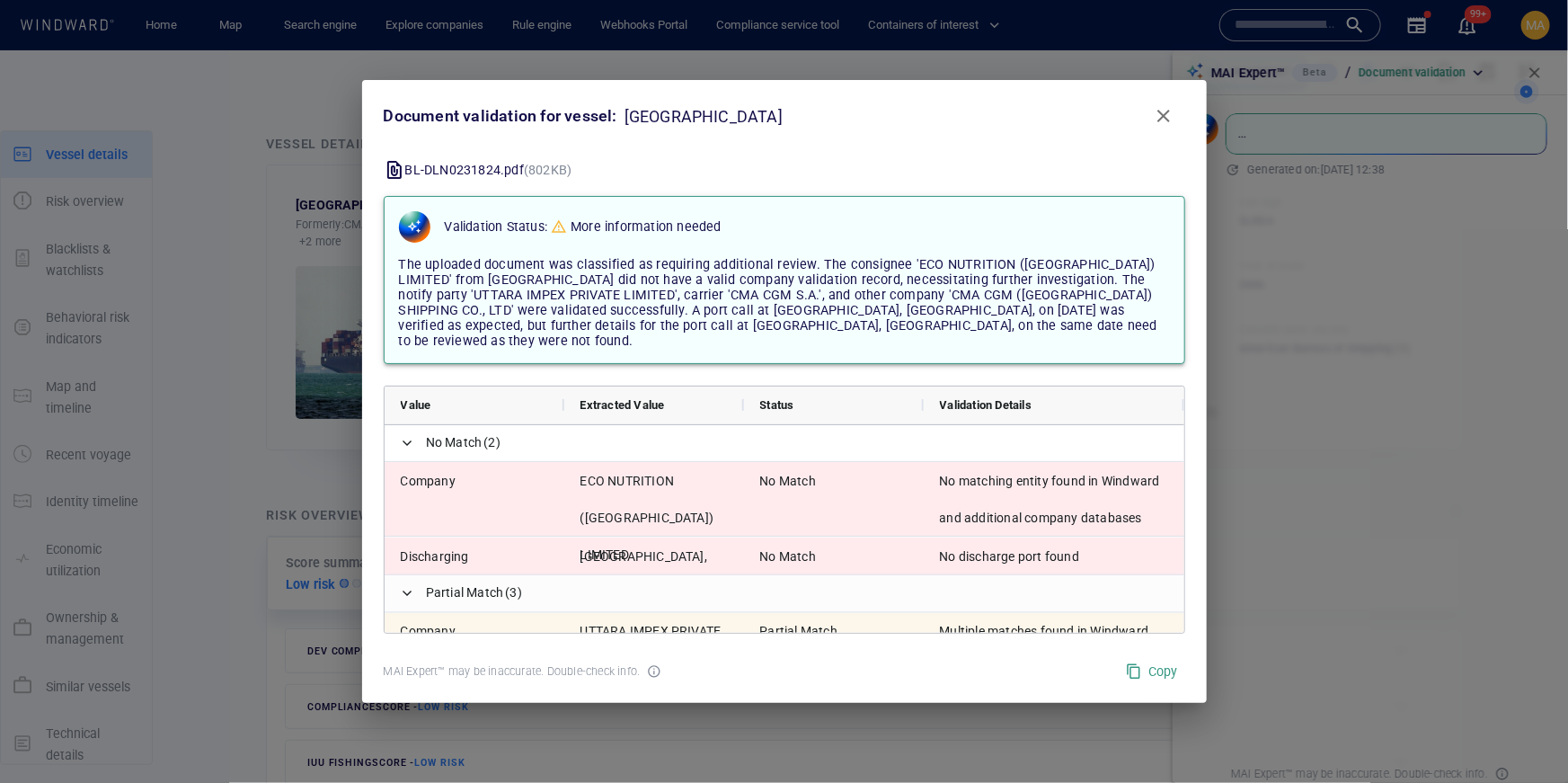
click at [1148, 669] on span "Copy" at bounding box center [1151, 672] width 52 height 23
click at [620, 268] on span "The uploaded document was classified as requiring additional review. The consig…" at bounding box center [779, 301] width 759 height 92
click at [620, 267] on span "The uploaded document was classified as requiring additional review. The consig…" at bounding box center [779, 301] width 759 height 92
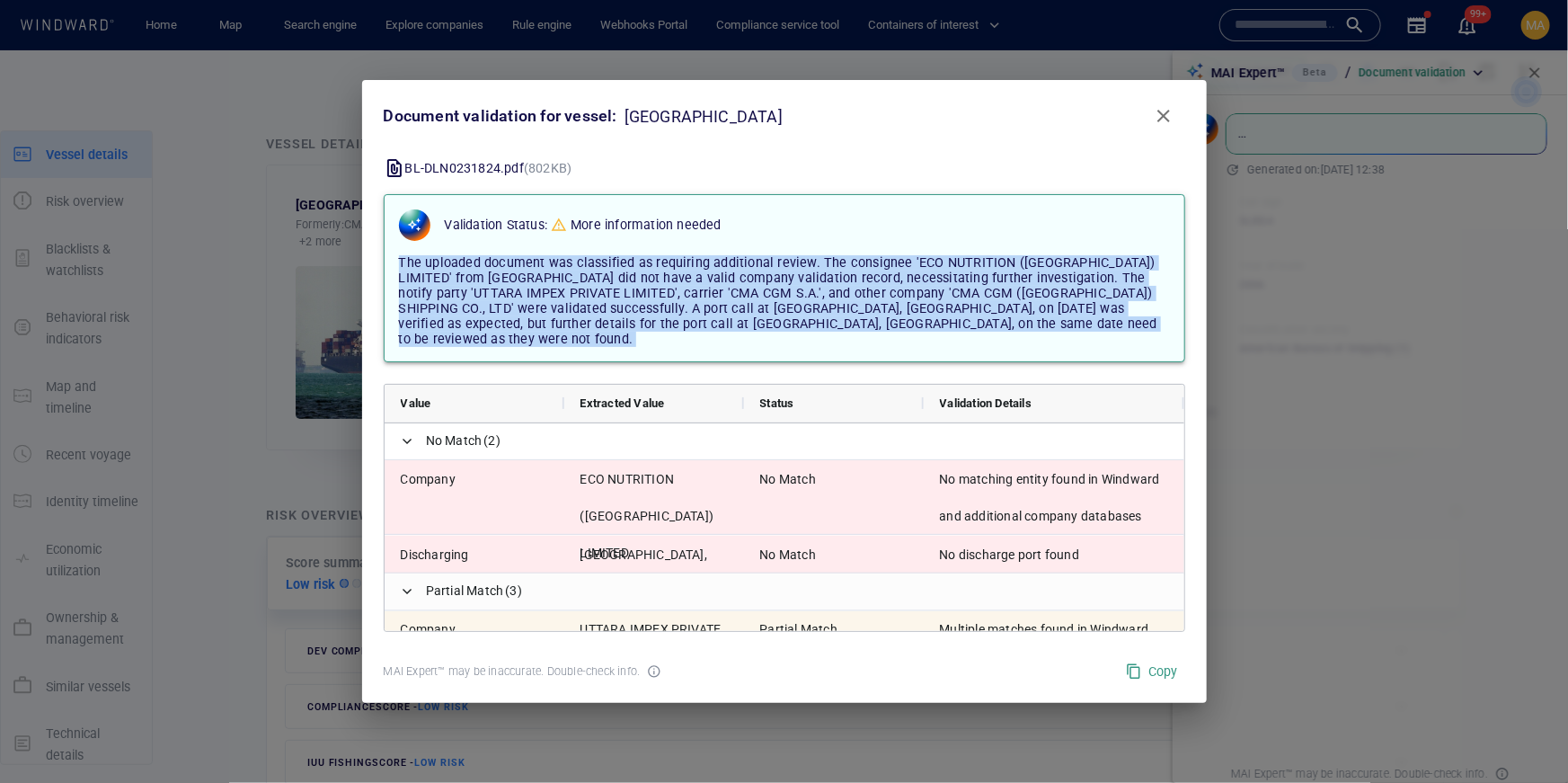
click at [620, 267] on span "The uploaded document was classified as requiring additional review. The consig…" at bounding box center [779, 301] width 759 height 92
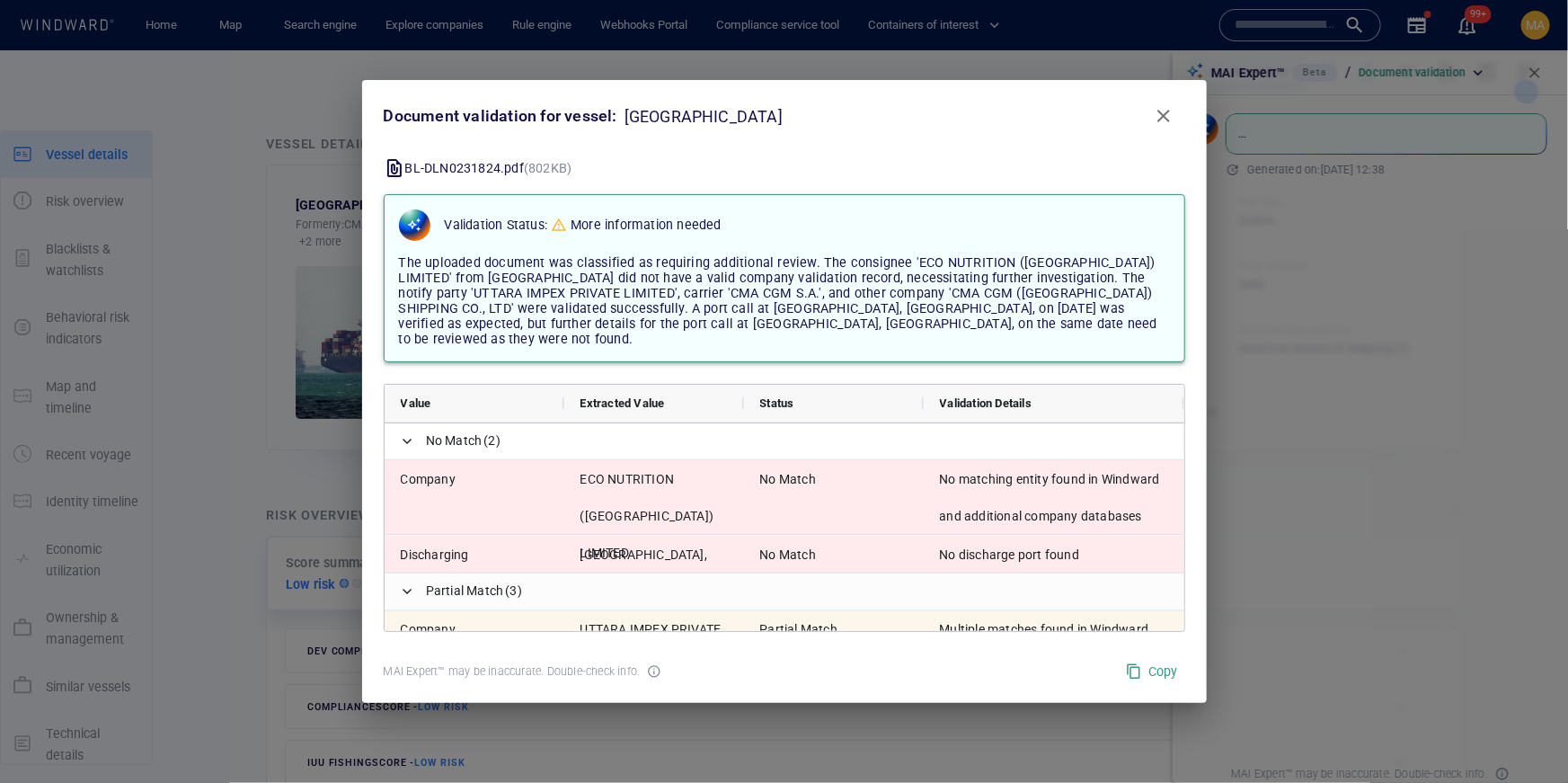
click at [410, 174] on p "BL-DLN0231824.pdf (802KB)" at bounding box center [489, 169] width 168 height 22
click at [1168, 134] on button "Close" at bounding box center [1164, 116] width 43 height 43
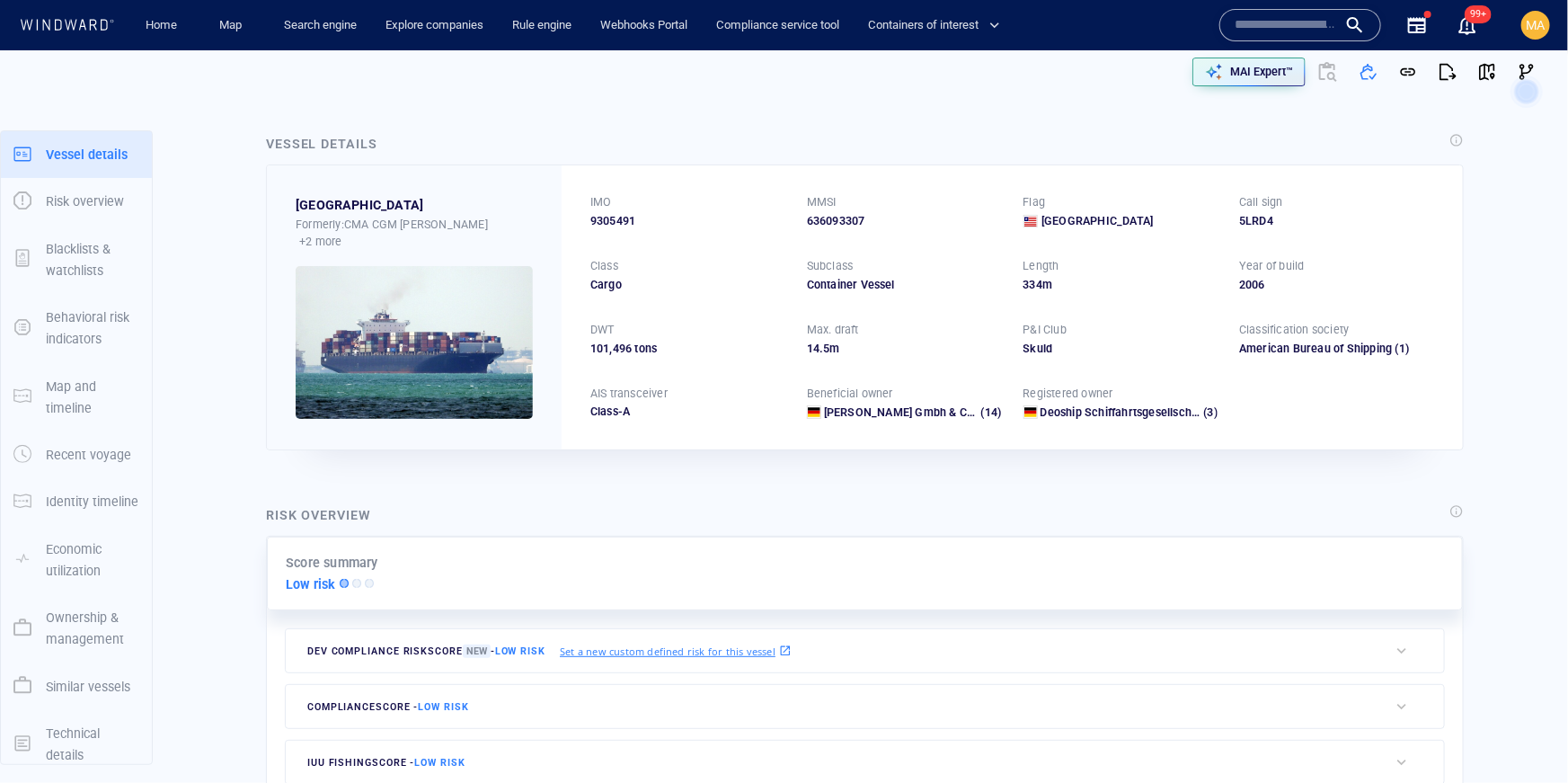
click at [1322, 72] on div at bounding box center [1328, 72] width 43 height 43
click at [1325, 72] on div at bounding box center [1328, 72] width 43 height 43
click at [1295, 72] on div "MAI Expert™" at bounding box center [1261, 72] width 70 height 24
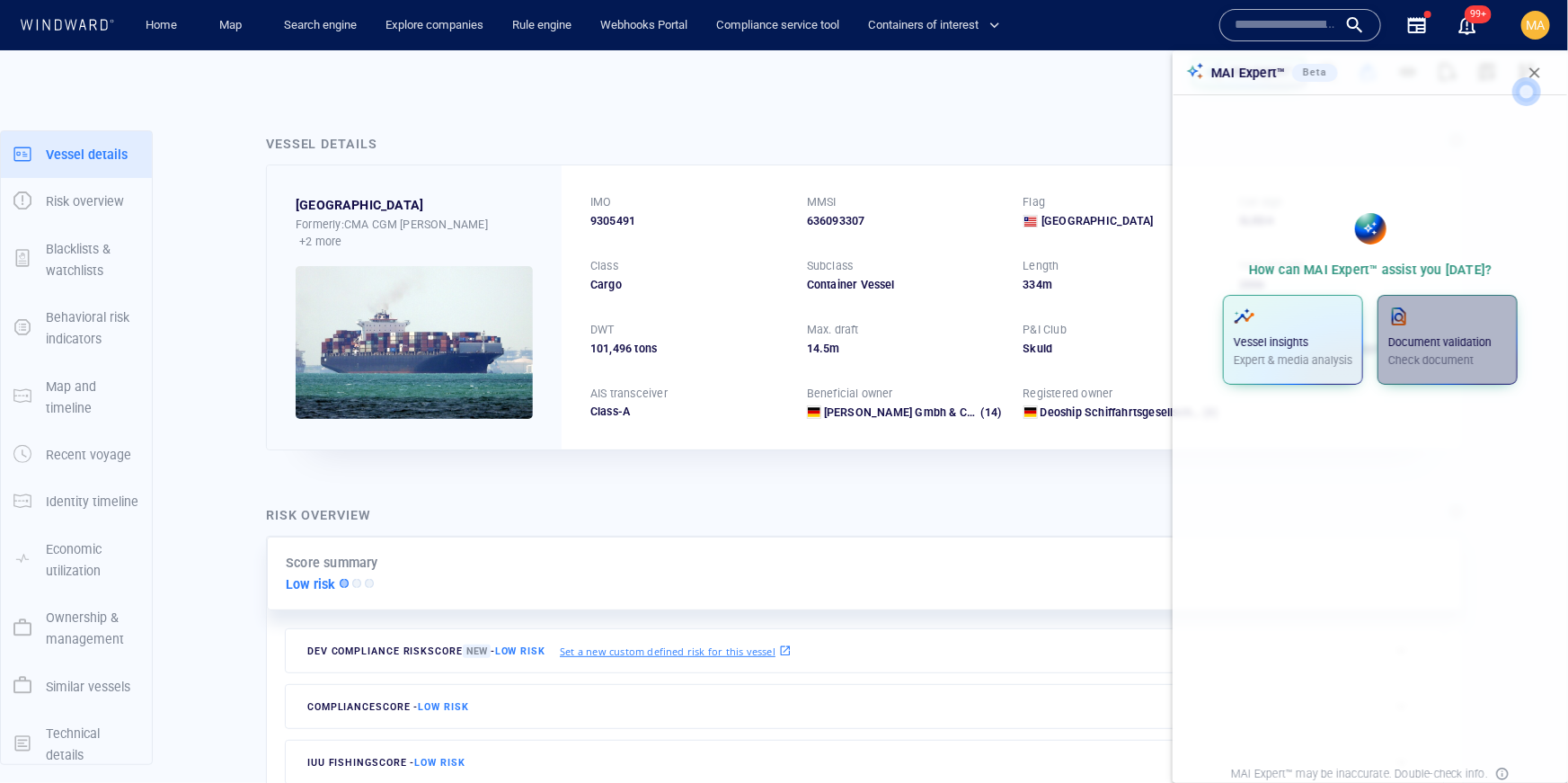
click at [1426, 344] on p "Document validation" at bounding box center [1448, 342] width 118 height 16
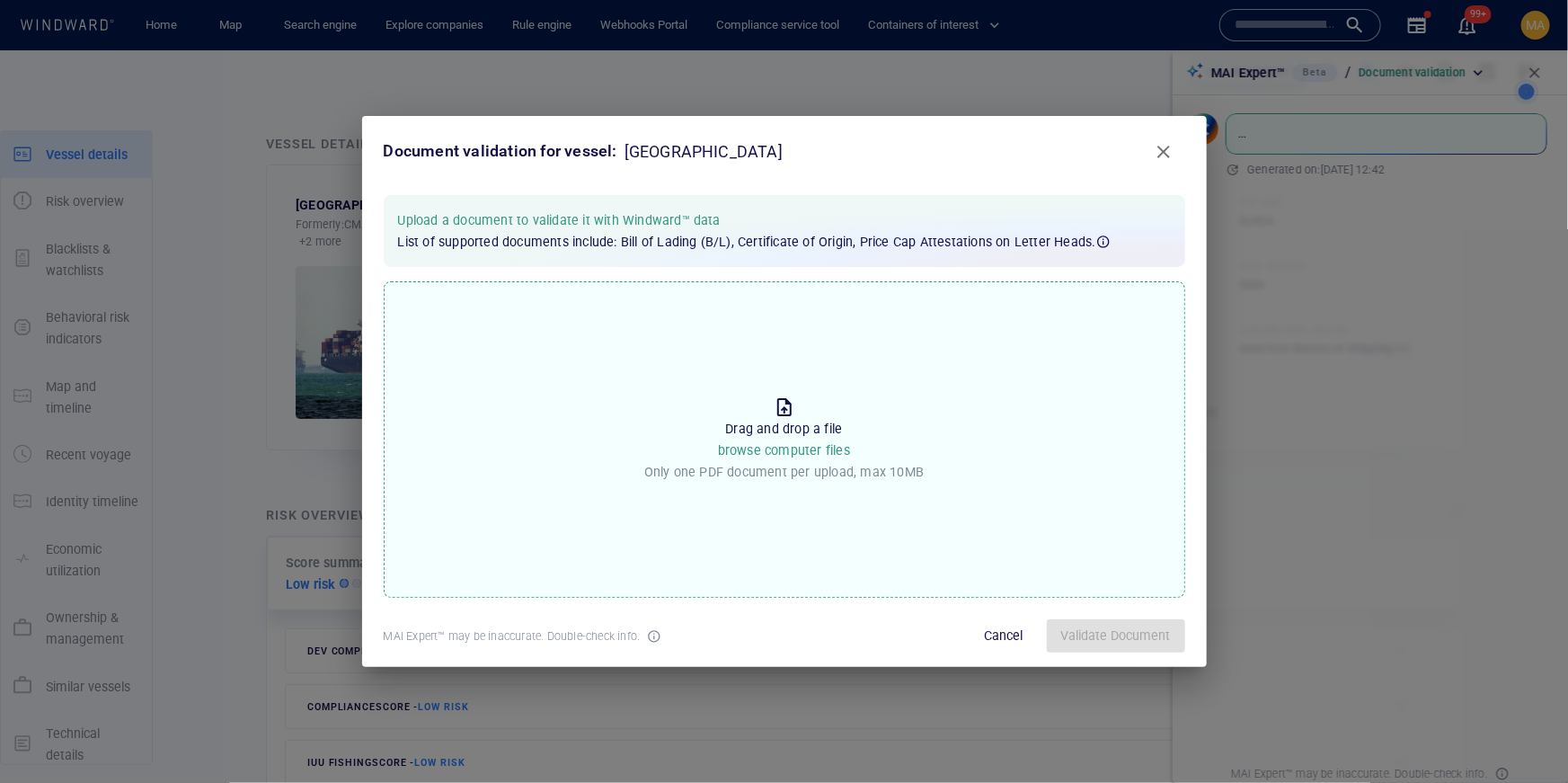
click at [936, 418] on div "Drop the file to proceed Drag and drop a file browse computer files Only one PD…" at bounding box center [784, 439] width 801 height 317
click at [0, 0] on input "Drop the file to proceed Drag and drop a file browse computer files Only one PD…" at bounding box center [0, 0] width 0 height 0
click at [1110, 626] on span "Validate Document" at bounding box center [1116, 636] width 109 height 23
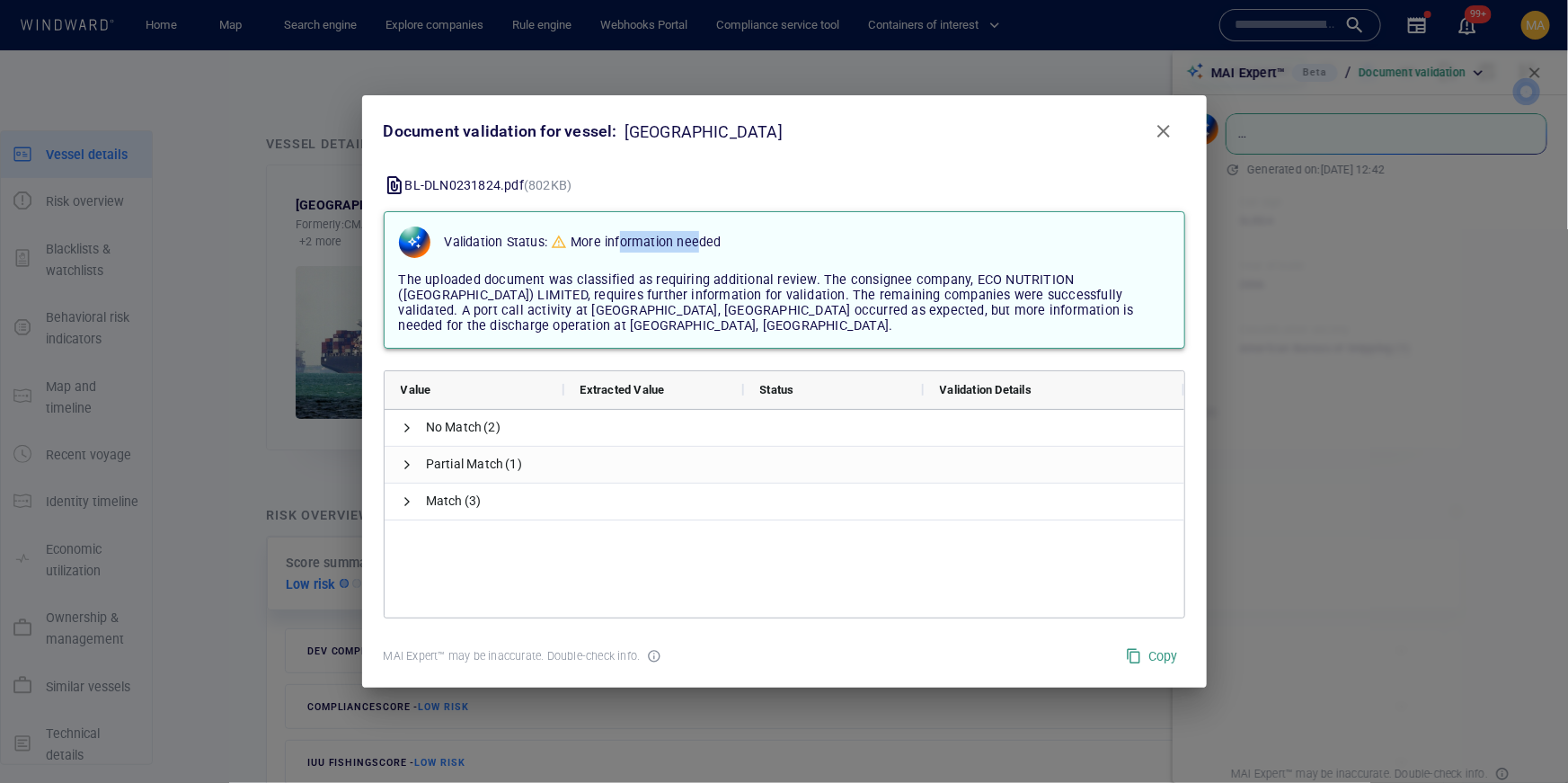
drag, startPoint x: 620, startPoint y: 249, endPoint x: 701, endPoint y: 249, distance: 81.0
click at [701, 249] on p "More information needed" at bounding box center [646, 242] width 151 height 22
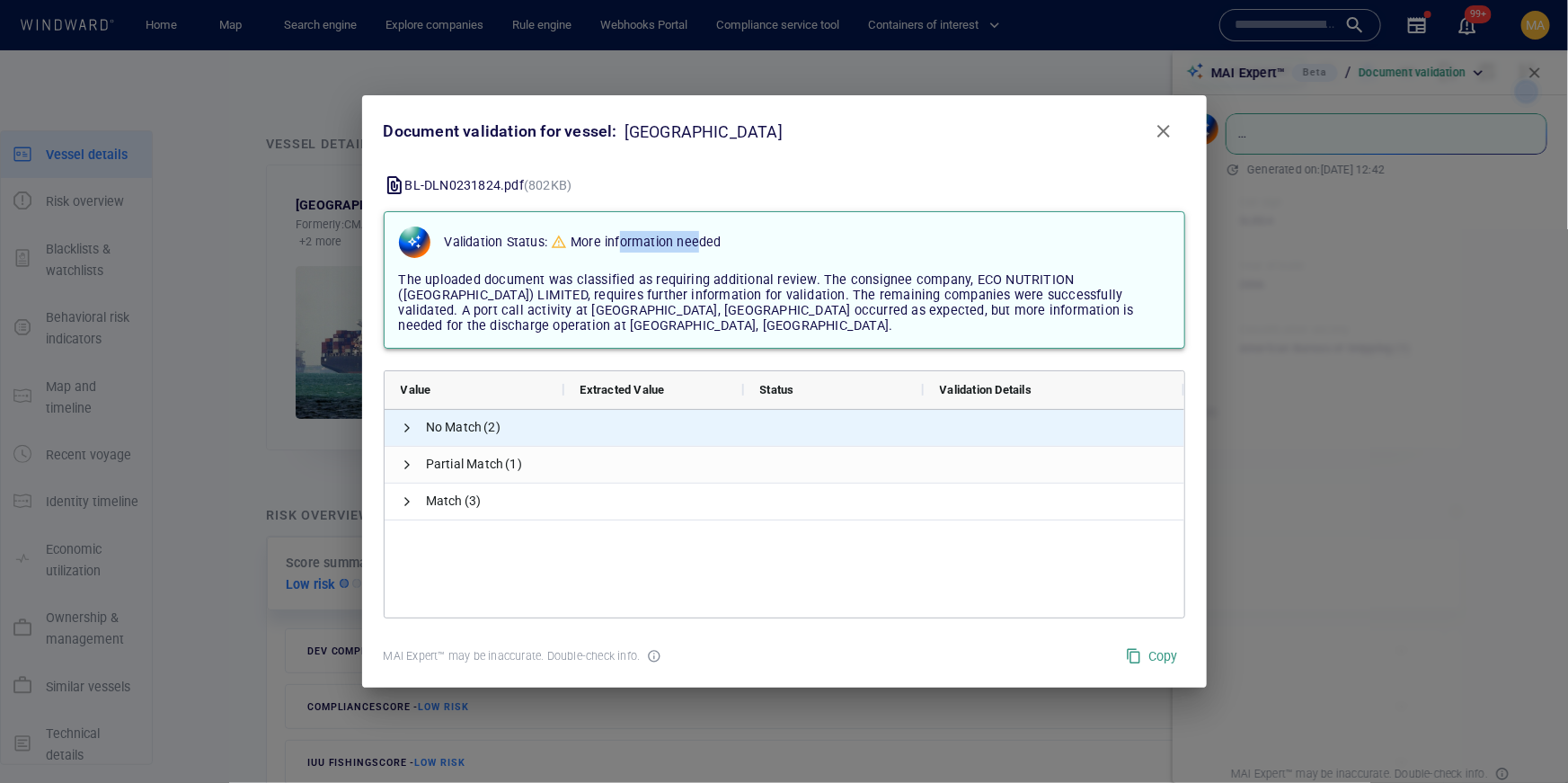
click at [397, 423] on span "No Match (2)" at bounding box center [784, 428] width 799 height 36
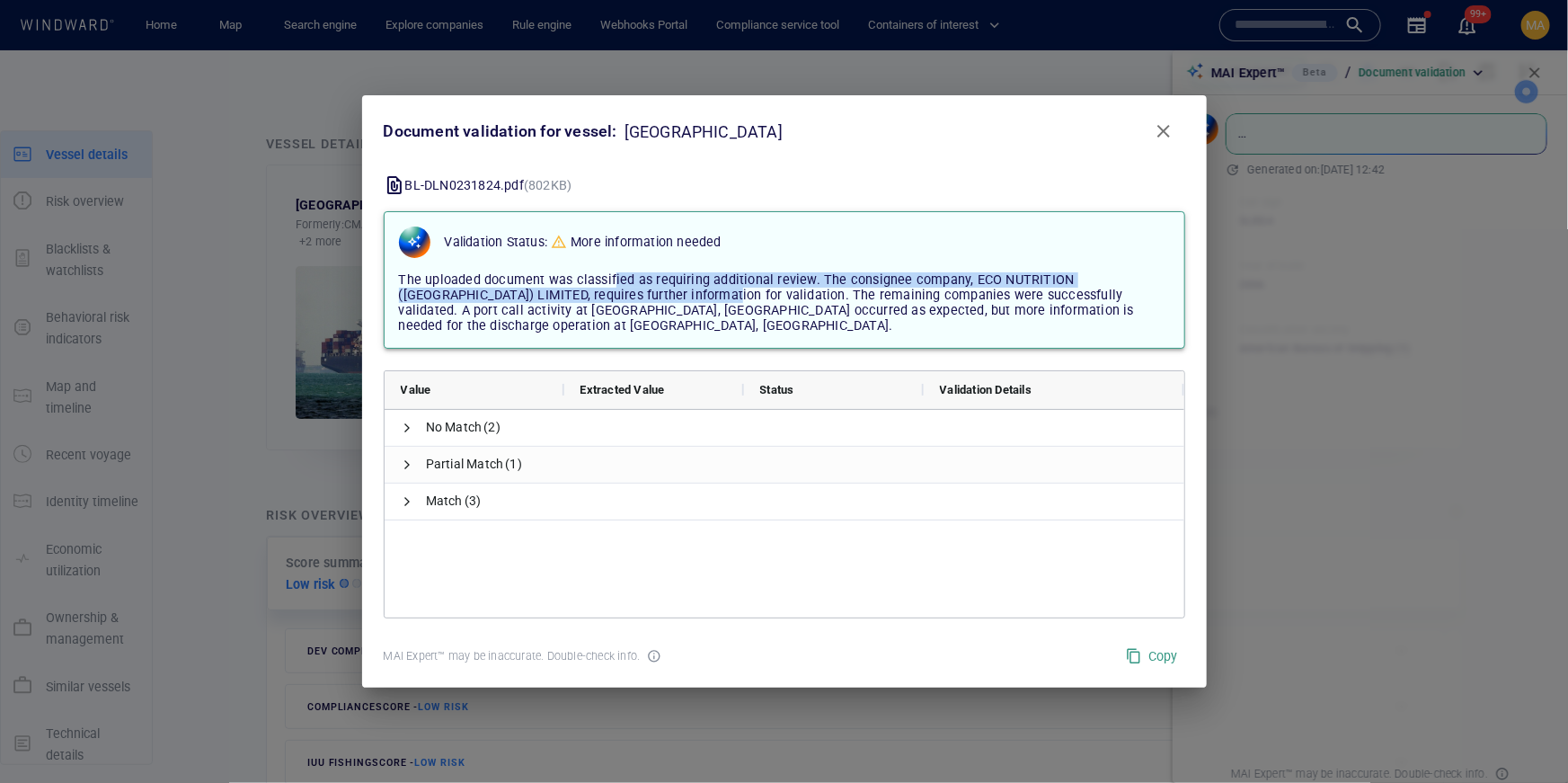
drag, startPoint x: 610, startPoint y: 283, endPoint x: 647, endPoint y: 304, distance: 42.5
click at [647, 304] on span "The uploaded document was classified as requiring additional review. The consig…" at bounding box center [767, 303] width 735 height 61
drag, startPoint x: 450, startPoint y: 292, endPoint x: 657, endPoint y: 299, distance: 207.1
click at [657, 299] on span "The uploaded document was classified as requiring additional review. The consig…" at bounding box center [767, 303] width 735 height 61
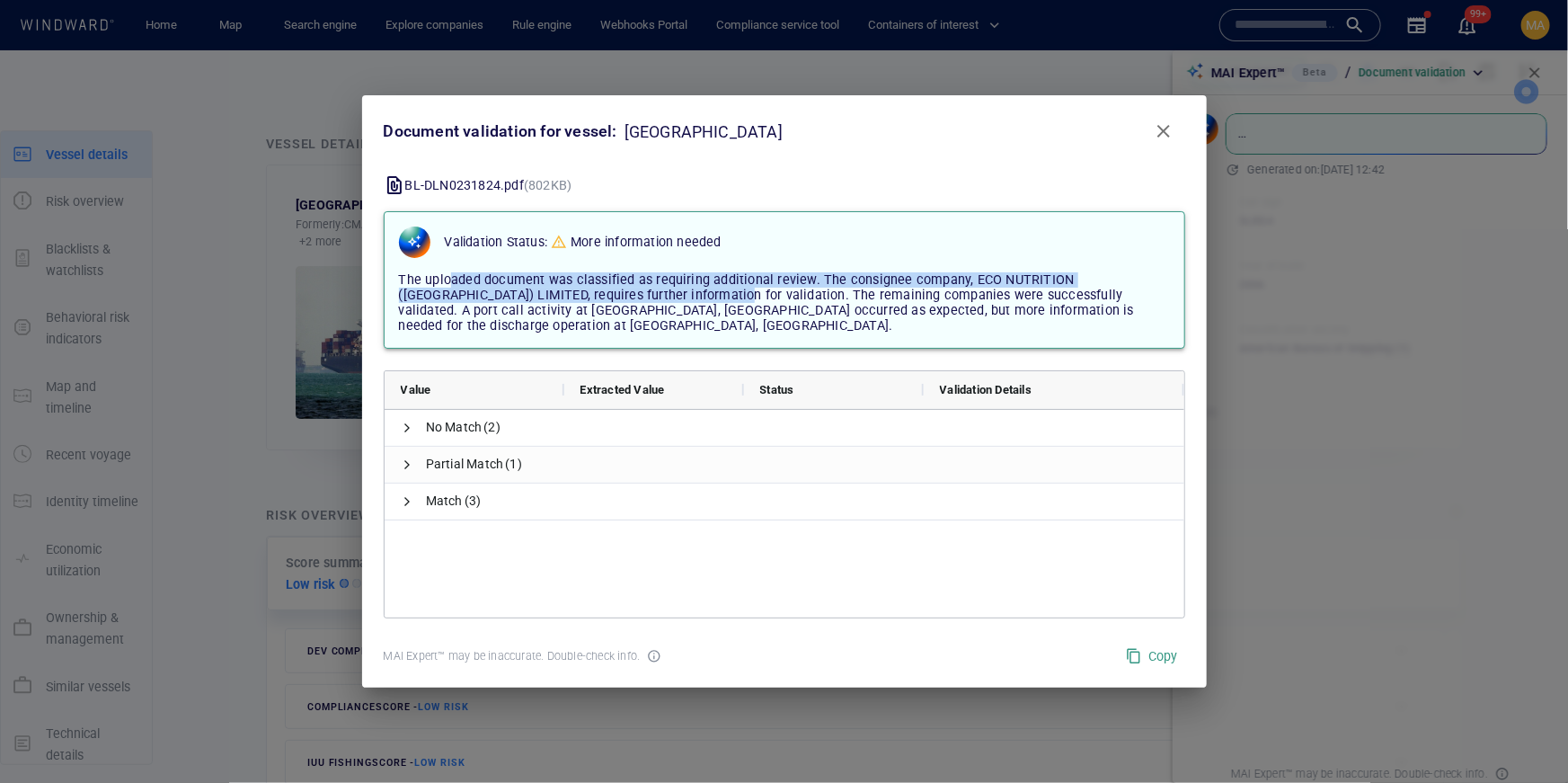
click at [657, 299] on span "The uploaded document was classified as requiring additional review. The consig…" at bounding box center [767, 303] width 735 height 61
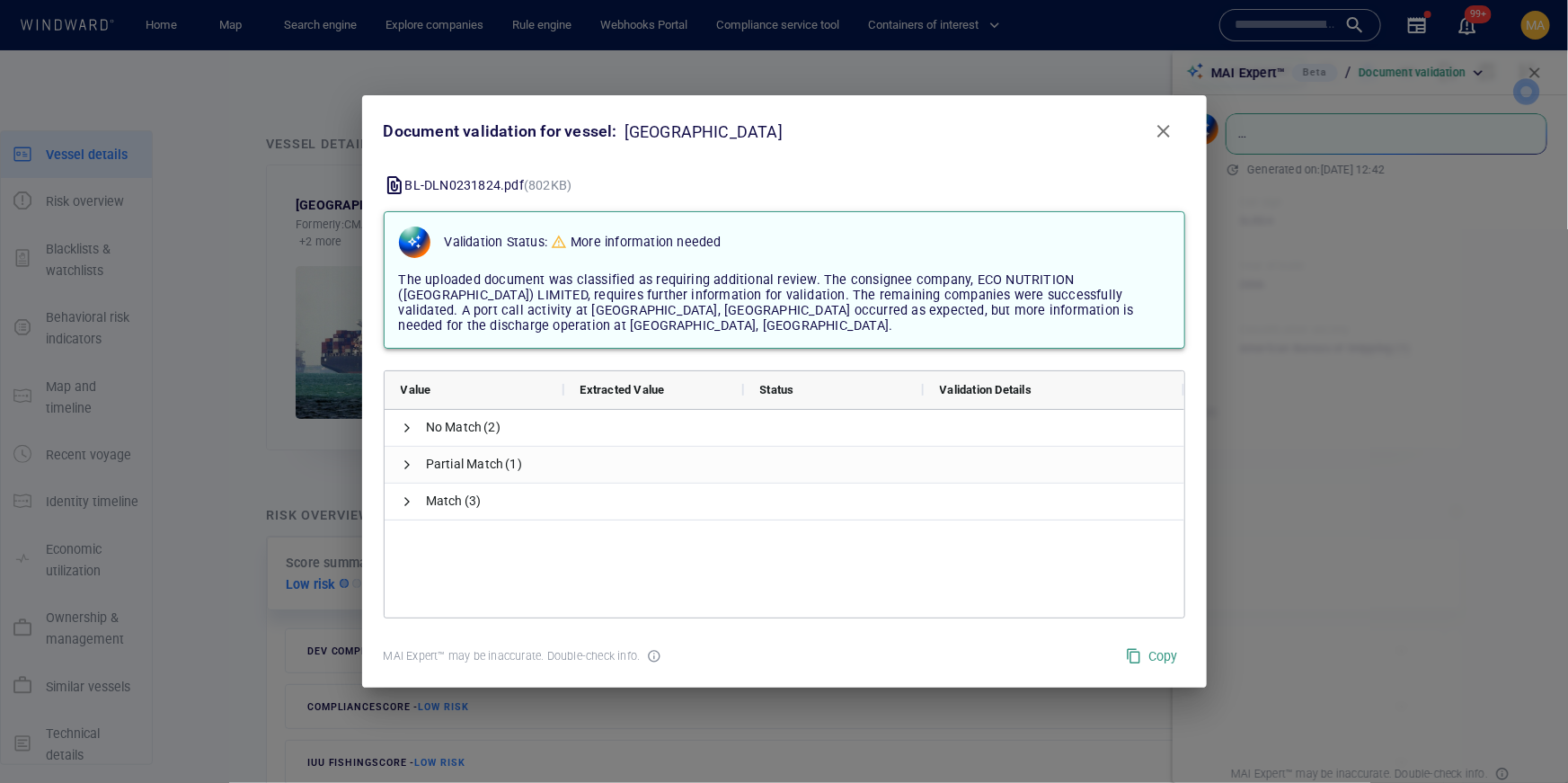
click at [954, 296] on span "The uploaded document was classified as requiring additional review. The consig…" at bounding box center [767, 303] width 735 height 61
drag, startPoint x: 432, startPoint y: 292, endPoint x: 553, endPoint y: 291, distance: 121.0
click at [553, 292] on span "The uploaded document was classified as requiring additional review. The consig…" at bounding box center [767, 303] width 735 height 61
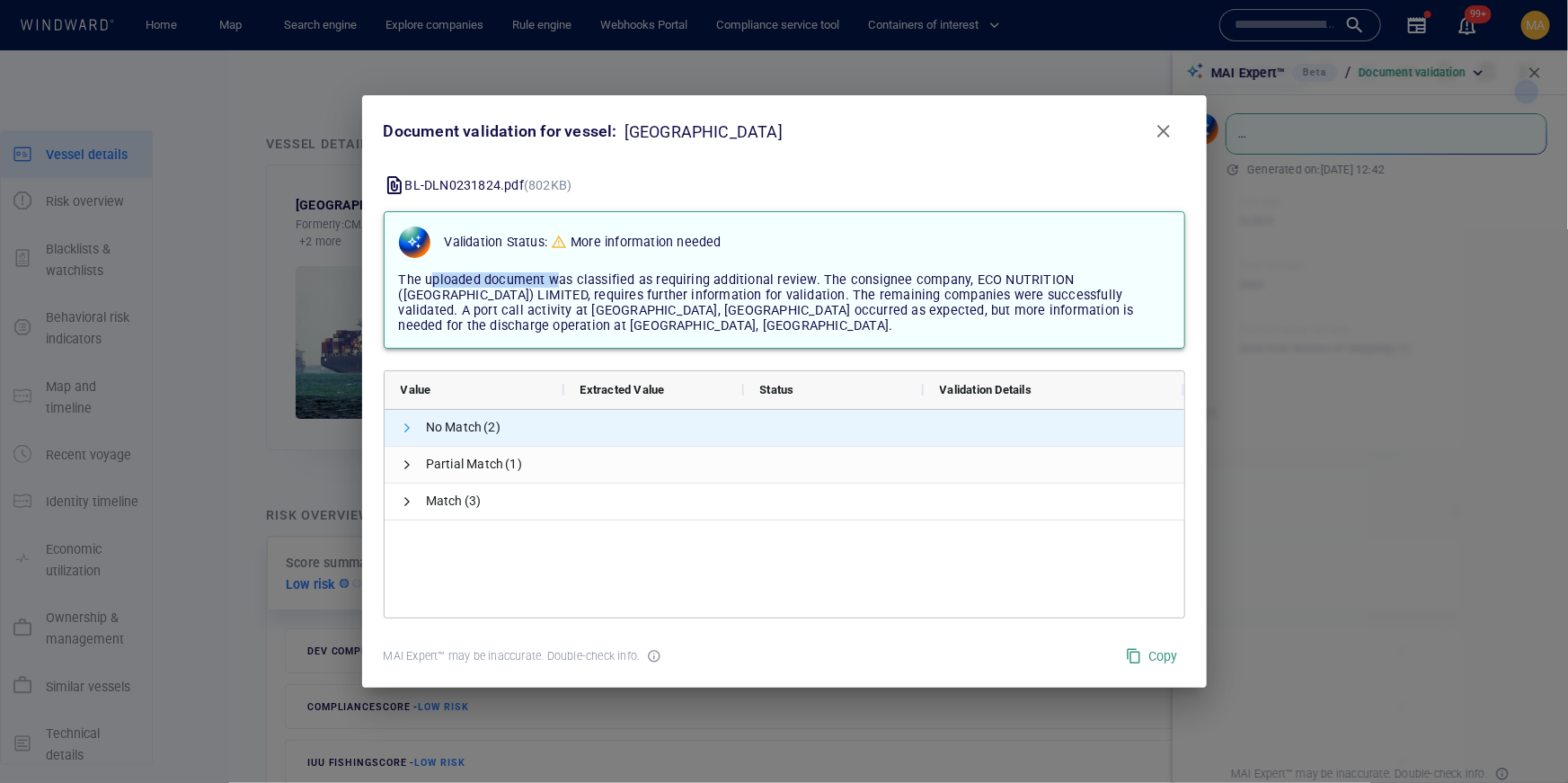
click at [412, 421] on span at bounding box center [408, 428] width 15 height 15
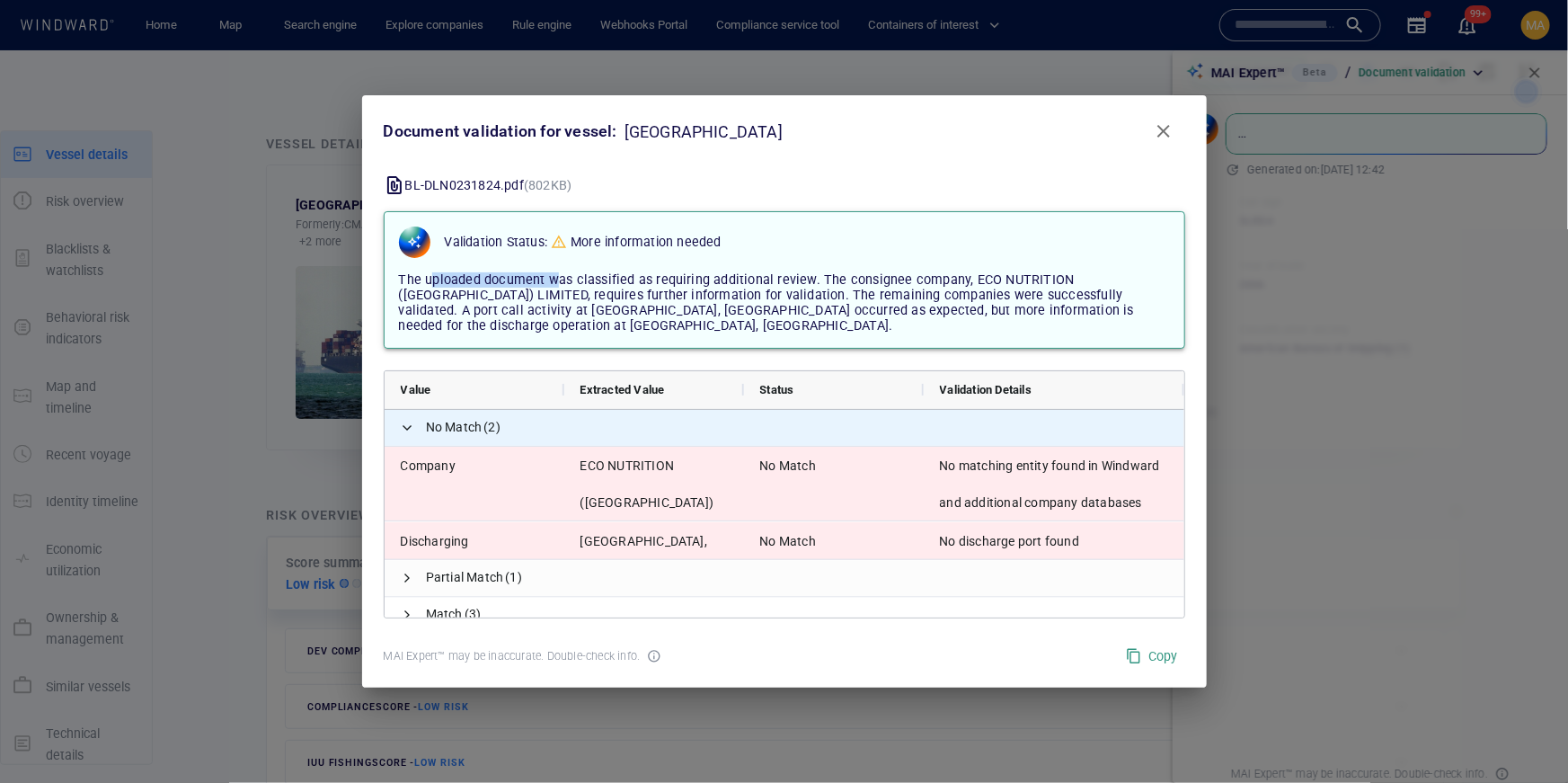
scroll to position [17, 0]
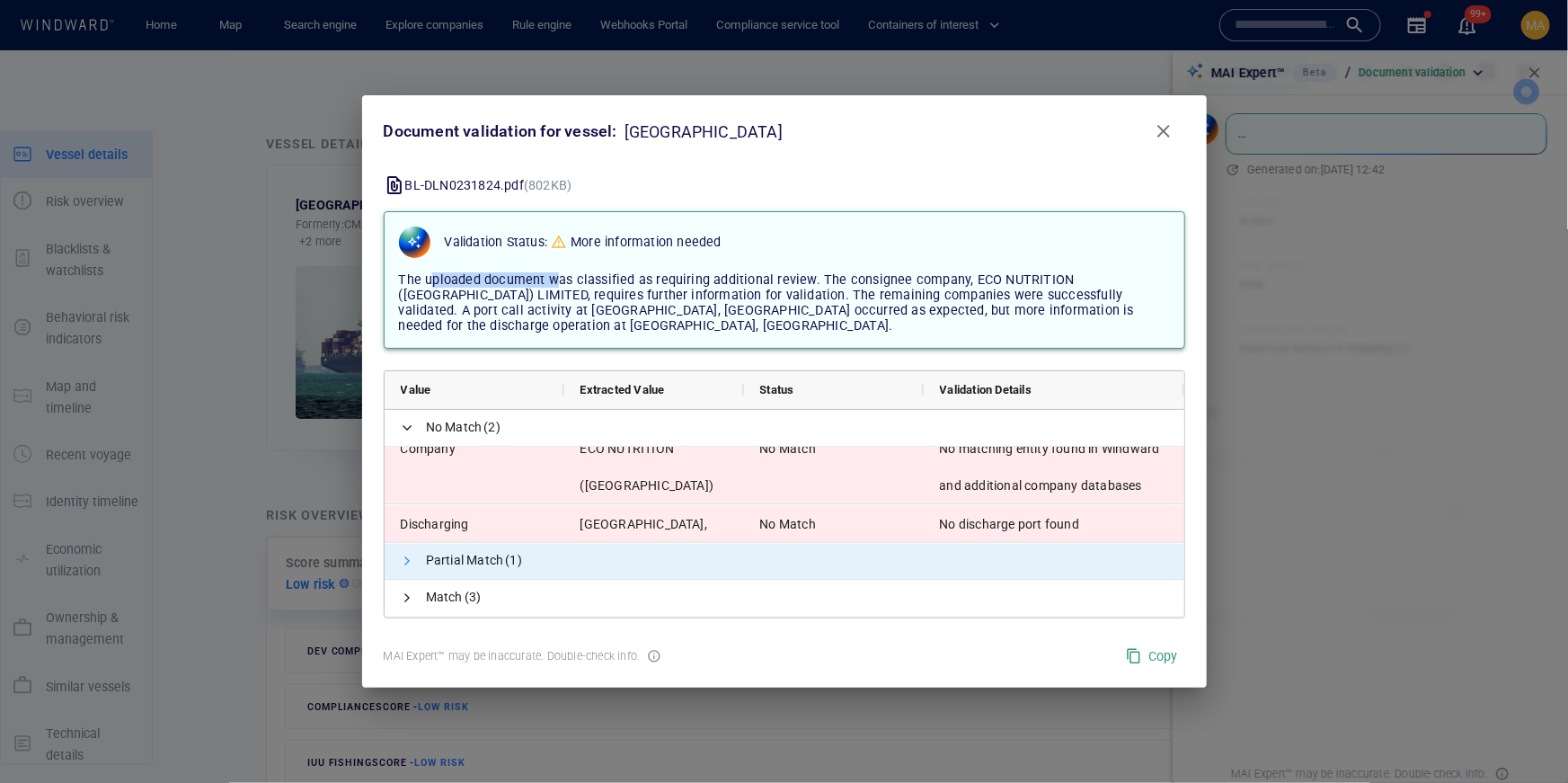
click at [405, 556] on span at bounding box center [408, 561] width 15 height 15
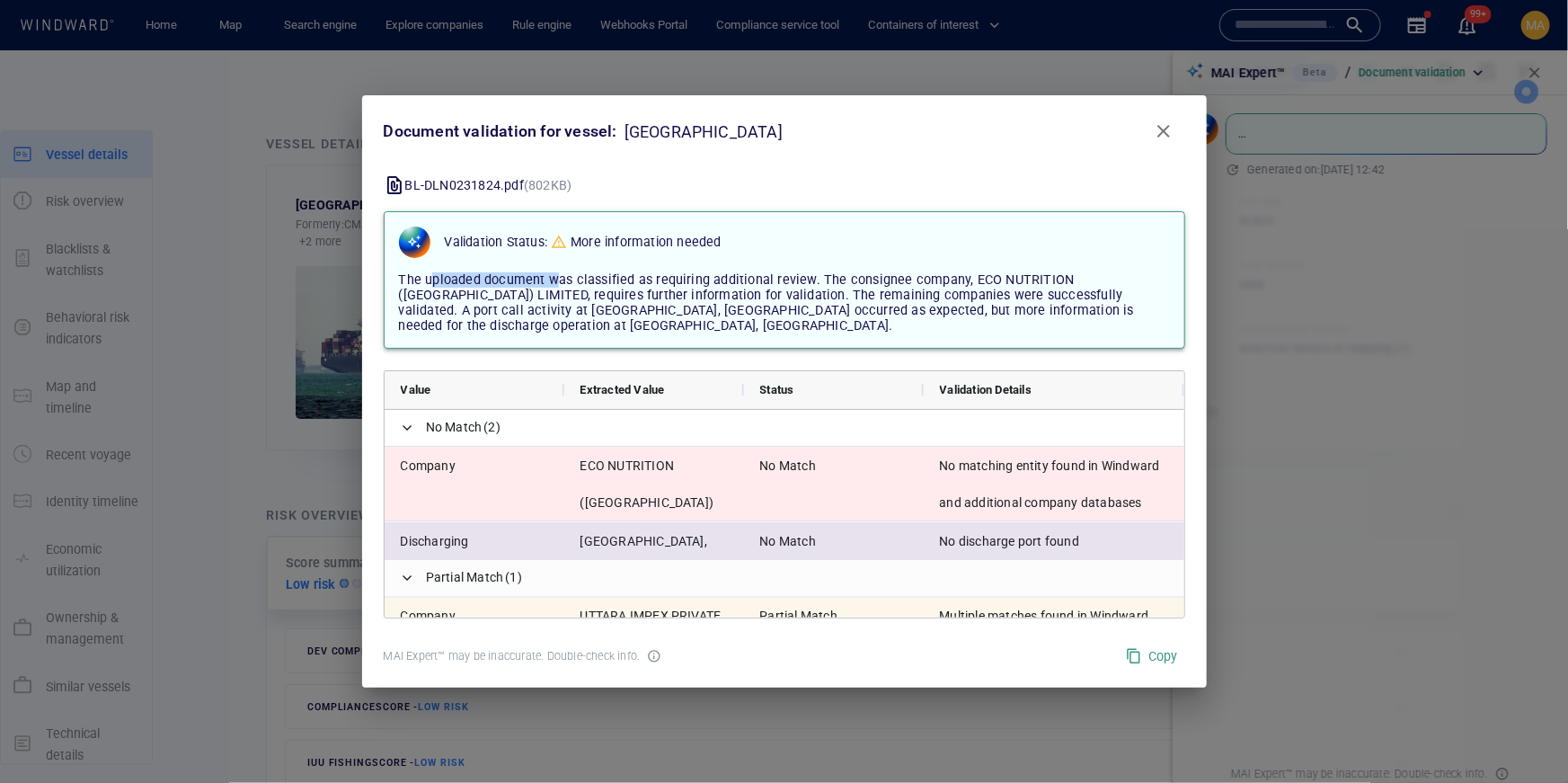
scroll to position [112, 0]
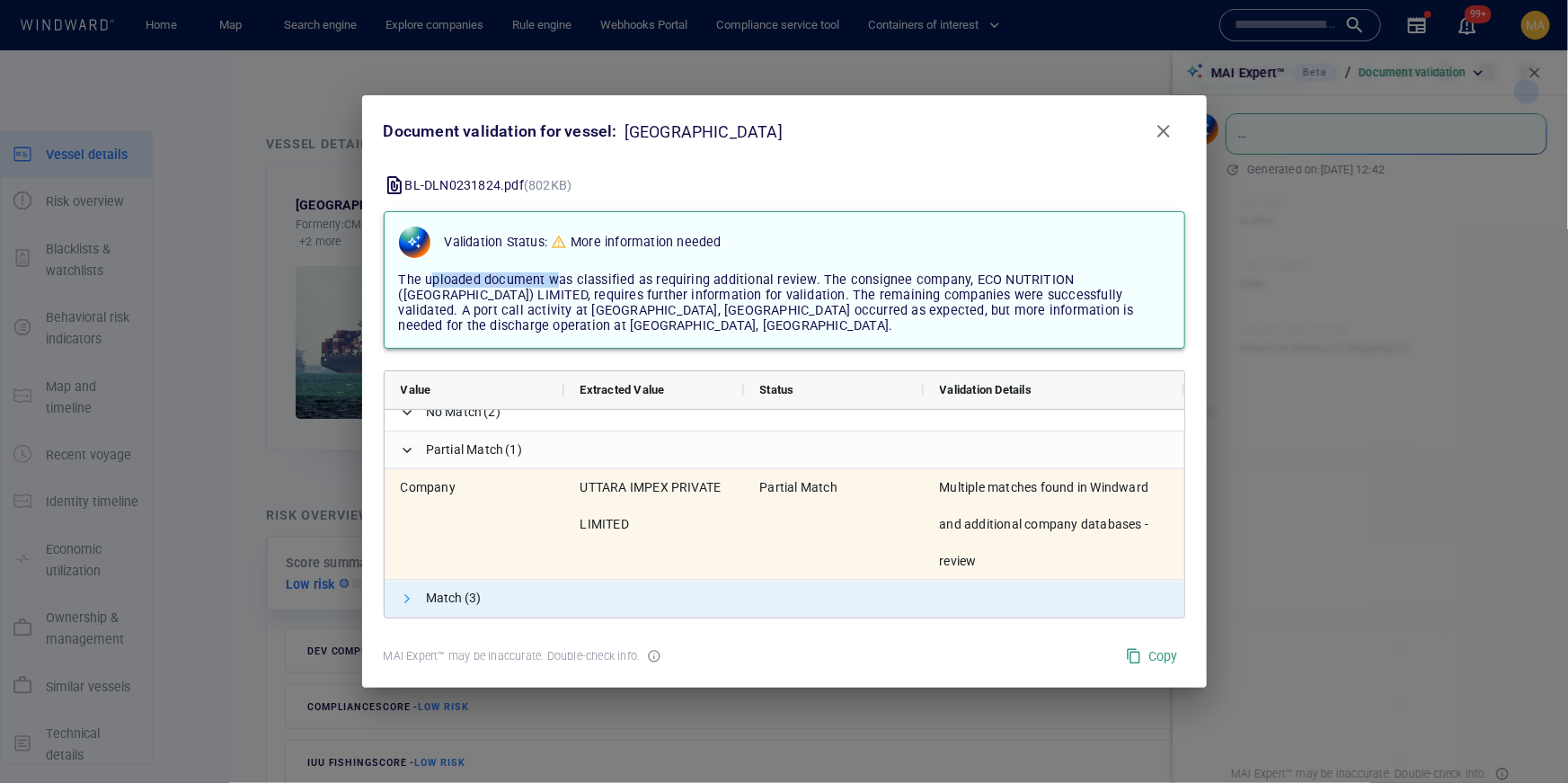
click at [401, 594] on span at bounding box center [408, 599] width 15 height 15
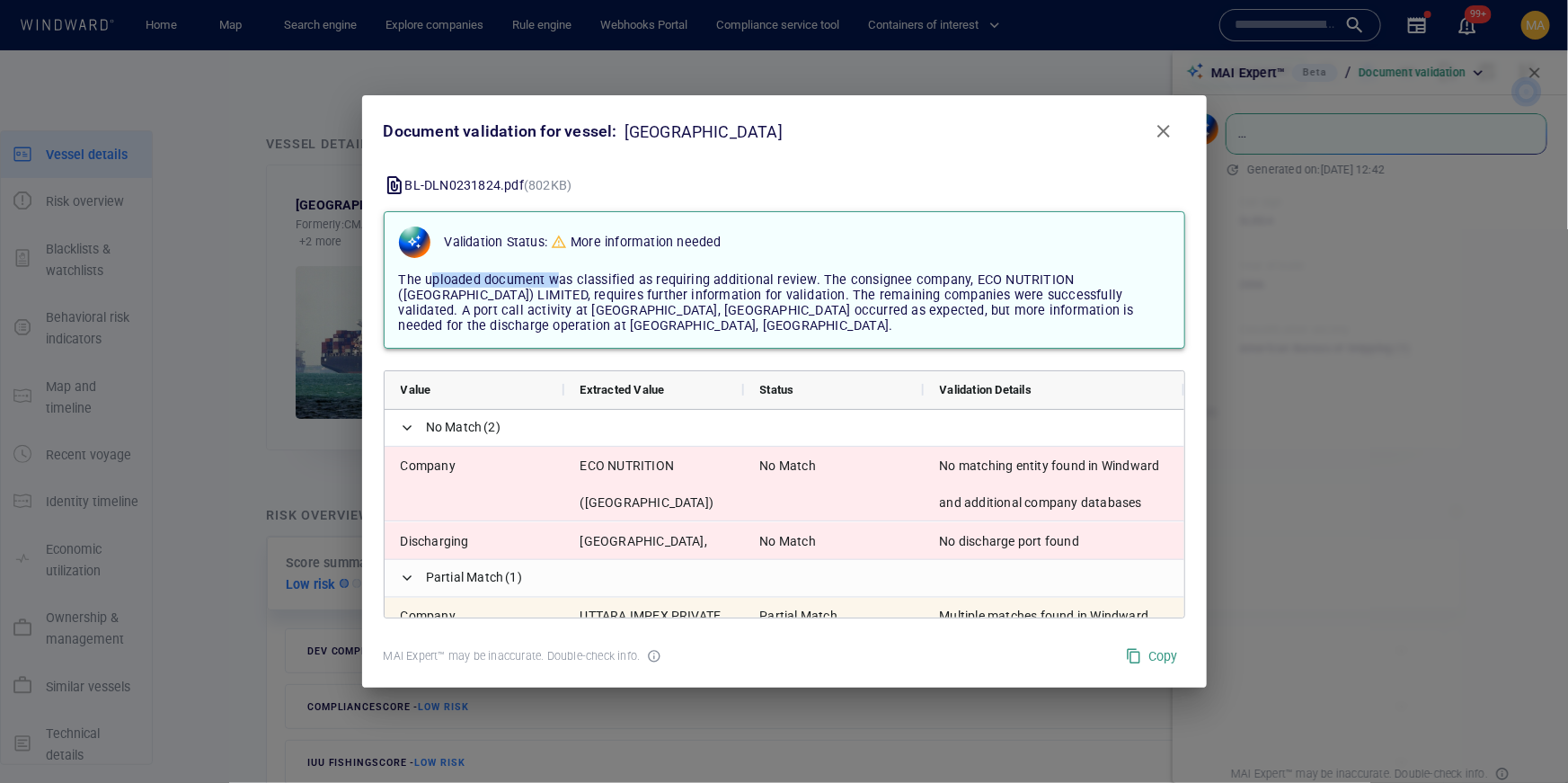
click at [1153, 661] on button "Copy" at bounding box center [1151, 657] width 66 height 34
click at [1169, 140] on span "Close" at bounding box center [1164, 131] width 22 height 22
